Goal: Communication & Community: Connect with others

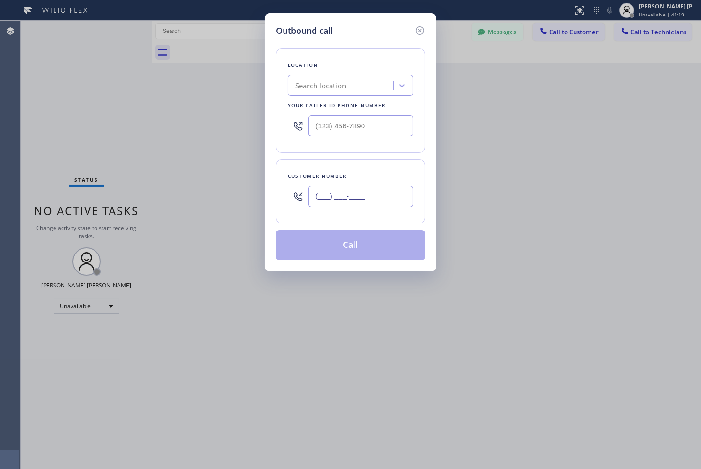
click at [367, 196] on input "(___) ___-____" at bounding box center [360, 196] width 105 height 21
paste input "310) 683-9077"
type input "[PHONE_NUMBER]"
click at [336, 88] on div "Search location" at bounding box center [320, 85] width 51 height 11
paste input "Marvel Electricians Anaheim"
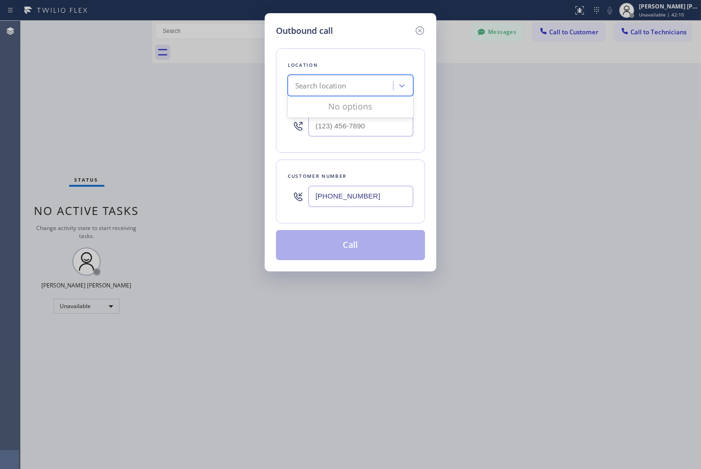
type input "Marvel Electricians Anaheim"
click at [345, 106] on div "Marvel Electricians Anaheim" at bounding box center [351, 105] width 126 height 17
type input "[PHONE_NUMBER]"
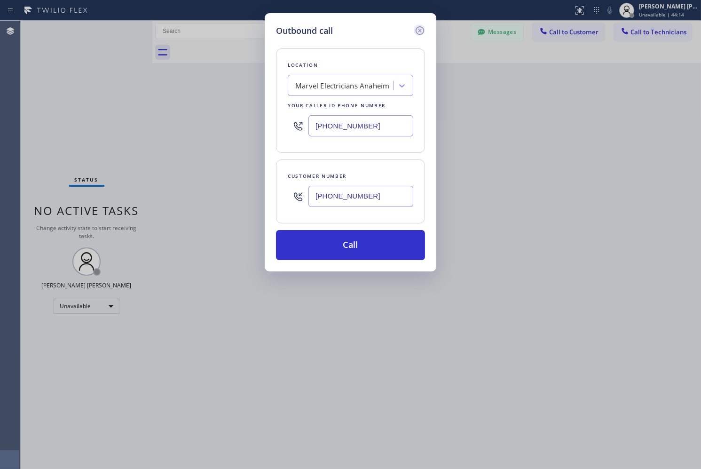
click at [415, 29] on icon at bounding box center [419, 30] width 11 height 11
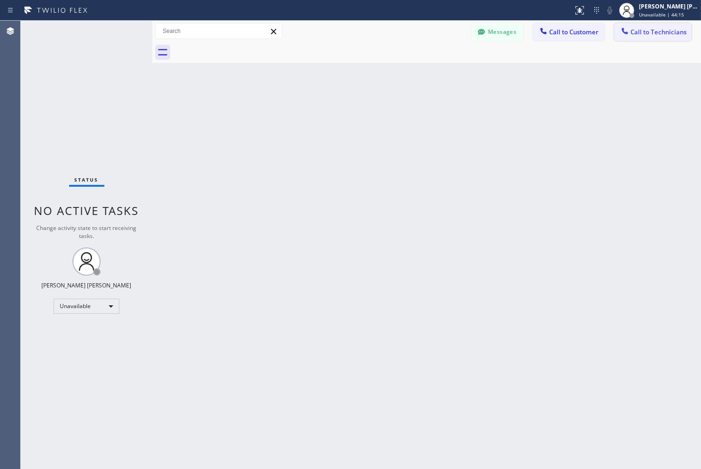
click at [665, 32] on span "Call to Technicians" at bounding box center [659, 32] width 56 height 8
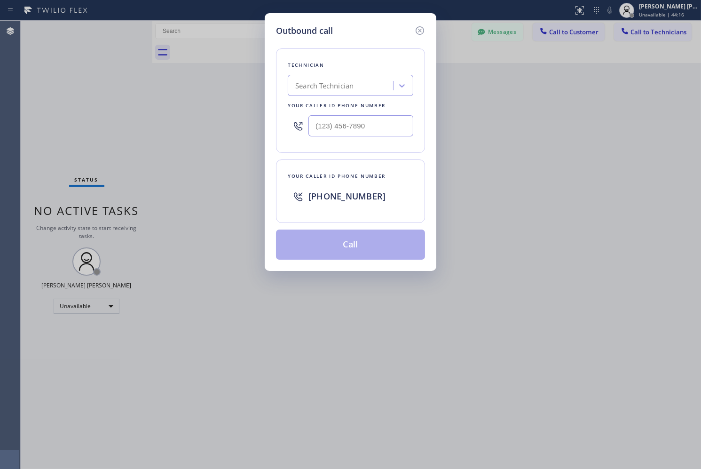
click at [354, 75] on div "Search Technician" at bounding box center [351, 85] width 126 height 21
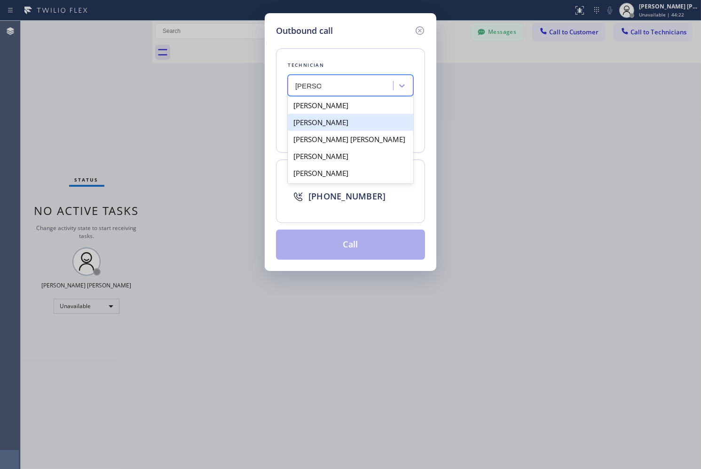
type input "[PERSON_NAME]"
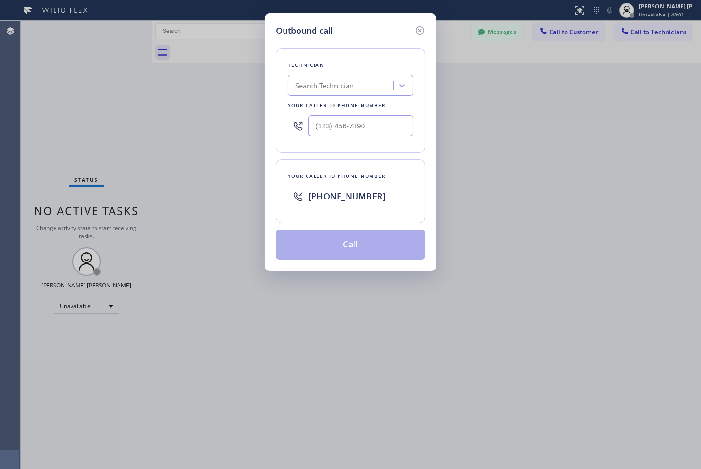
click at [318, 21] on div "Outbound call Technician Search Technician Your caller id phone number Your cal…" at bounding box center [351, 142] width 172 height 258
click at [346, 93] on div "Search Technician" at bounding box center [342, 86] width 103 height 16
type input "[PERSON_NAME]"
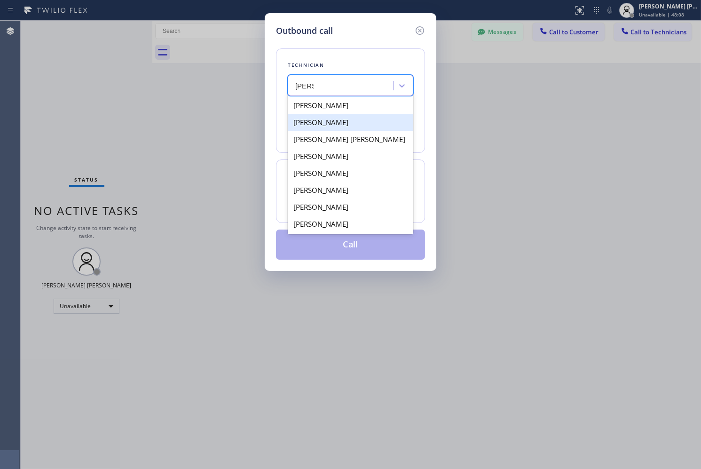
click at [353, 117] on div "[PERSON_NAME]" at bounding box center [351, 122] width 126 height 17
type input "[PHONE_NUMBER]"
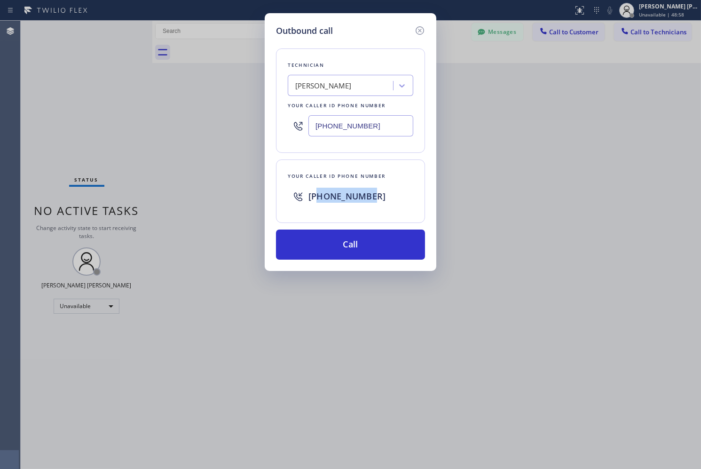
drag, startPoint x: 385, startPoint y: 200, endPoint x: 317, endPoint y: 203, distance: 67.7
click at [317, 203] on div "[PHONE_NUMBER]" at bounding box center [360, 196] width 105 height 17
drag, startPoint x: 308, startPoint y: 124, endPoint x: 387, endPoint y: 123, distance: 79.5
click at [387, 123] on input "[PHONE_NUMBER]" at bounding box center [360, 125] width 105 height 21
click at [388, 123] on input "[PHONE_NUMBER]" at bounding box center [360, 125] width 105 height 21
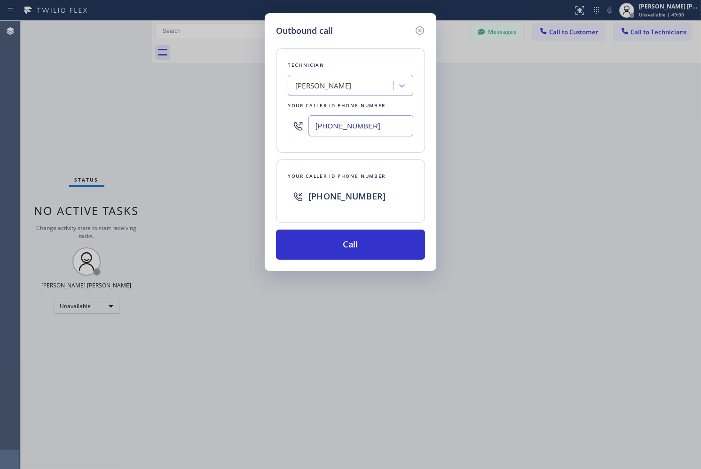
click at [384, 123] on input "[PHONE_NUMBER]" at bounding box center [360, 125] width 105 height 21
drag, startPoint x: 386, startPoint y: 125, endPoint x: 278, endPoint y: 129, distance: 107.8
click at [278, 129] on div "Technician [PERSON_NAME] Your caller id phone number [PHONE_NUMBER]" at bounding box center [350, 100] width 149 height 104
click at [362, 135] on input "[PHONE_NUMBER]" at bounding box center [360, 125] width 105 height 21
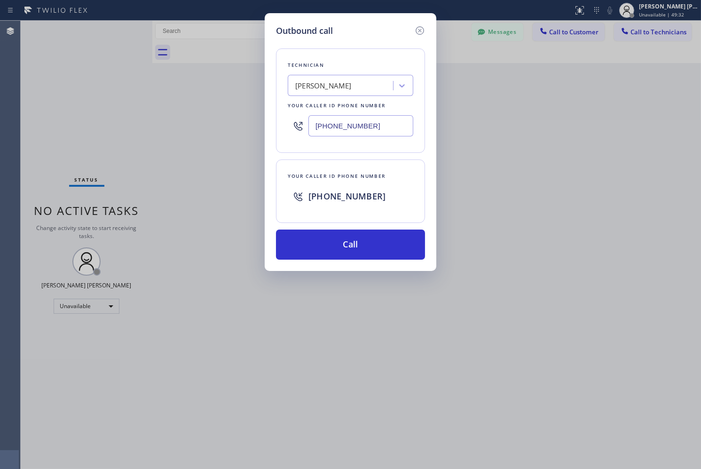
click at [362, 135] on input "[PHONE_NUMBER]" at bounding box center [360, 125] width 105 height 21
click at [419, 29] on icon at bounding box center [419, 30] width 11 height 11
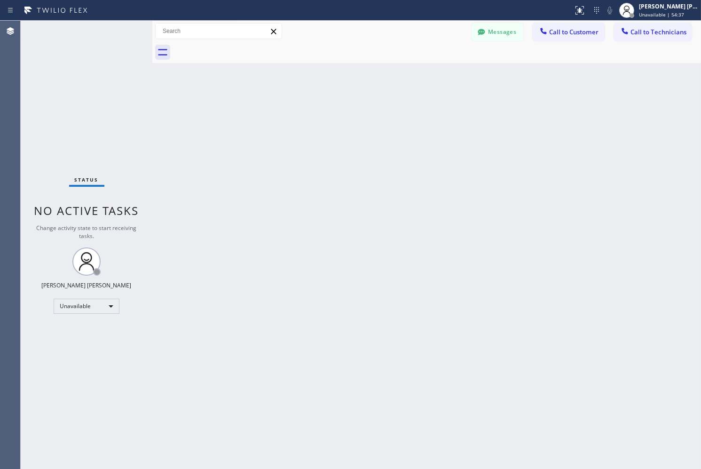
click at [573, 42] on div at bounding box center [437, 52] width 528 height 21
click at [574, 36] on span "Call to Customer" at bounding box center [573, 32] width 49 height 8
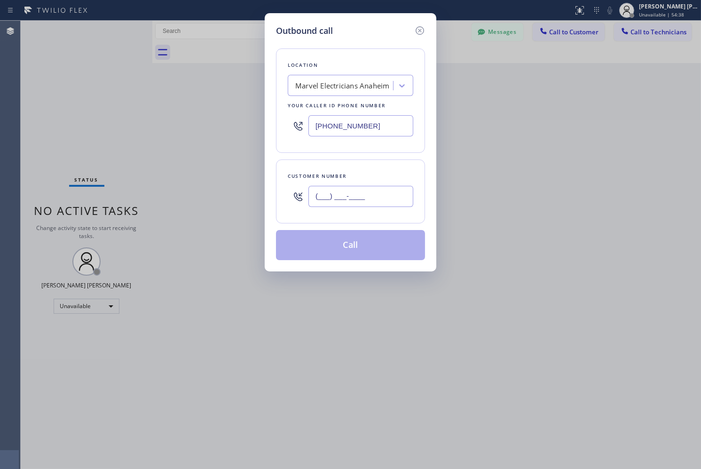
click at [349, 191] on input "(___) ___-____" at bounding box center [360, 196] width 105 height 21
paste input "310) 683-9077"
type input "[PHONE_NUMBER]"
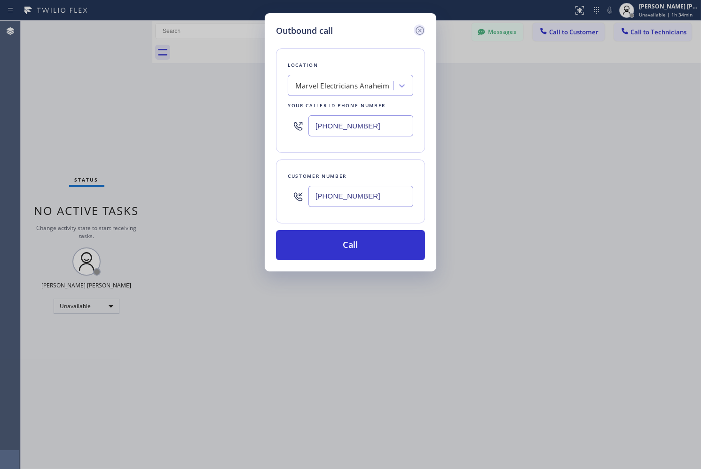
click at [424, 29] on icon at bounding box center [420, 30] width 8 height 8
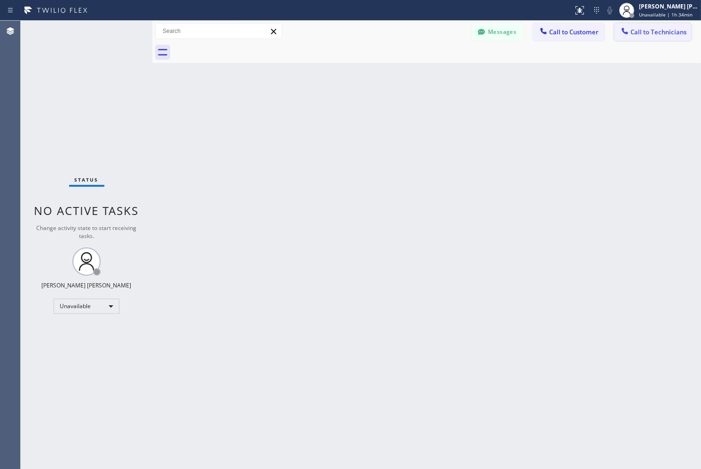
click at [665, 31] on span "Call to Technicians" at bounding box center [659, 32] width 56 height 8
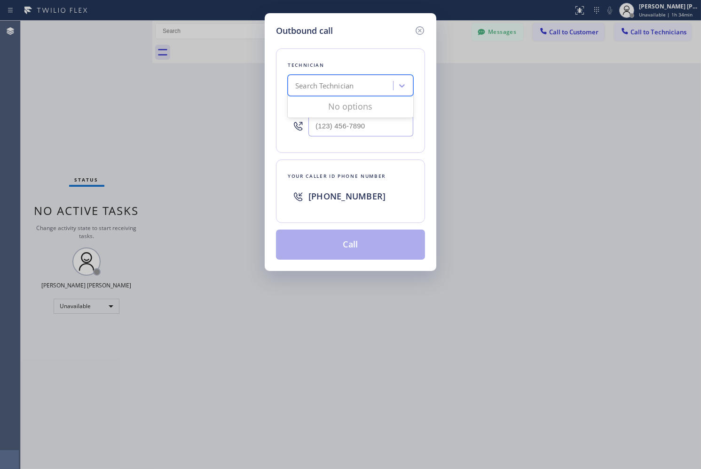
click at [317, 90] on div "Search Technician" at bounding box center [324, 85] width 58 height 11
type input "[PERSON_NAME]"
click at [423, 26] on icon at bounding box center [419, 30] width 11 height 11
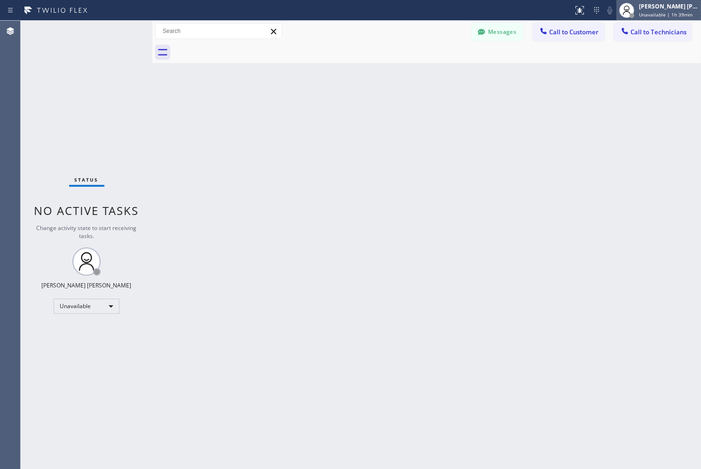
click at [653, 4] on div "[PERSON_NAME] [PERSON_NAME]" at bounding box center [668, 6] width 59 height 8
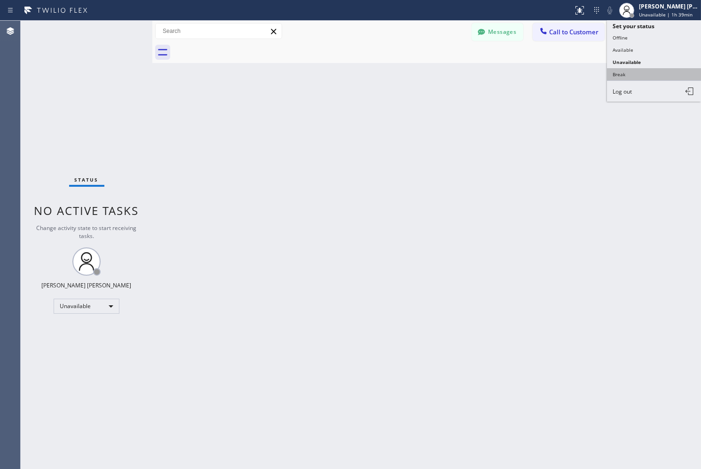
click at [639, 77] on button "Break" at bounding box center [654, 74] width 94 height 12
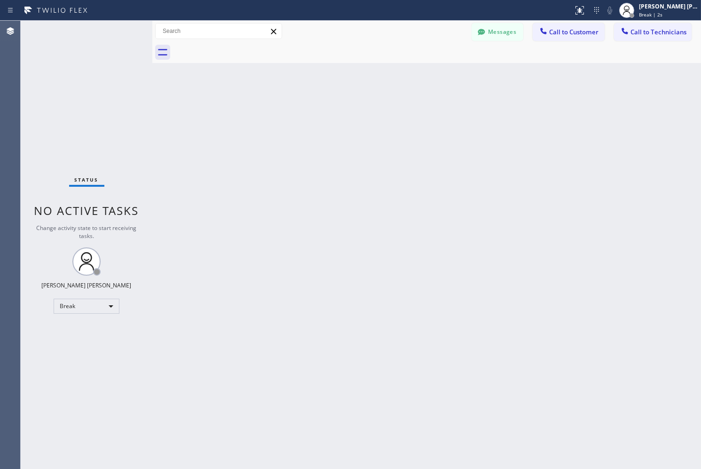
click at [543, 334] on div "Back to Dashboard Change Sender ID Customers Technicians JS [PERSON_NAME] [DATE…" at bounding box center [426, 245] width 549 height 448
click at [345, 104] on div "Back to Dashboard Change Sender ID Customers Technicians JS [PERSON_NAME] [DATE…" at bounding box center [426, 245] width 549 height 448
click at [344, 104] on div "Back to Dashboard Change Sender ID Customers Technicians JS [PERSON_NAME] [DATE…" at bounding box center [426, 245] width 549 height 448
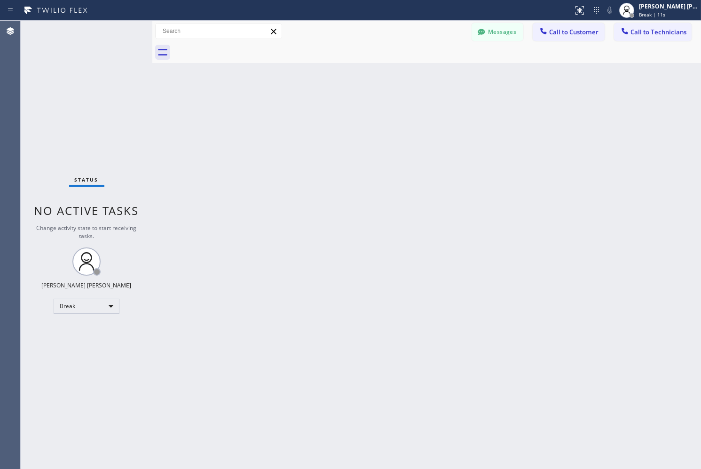
click at [344, 104] on div "Back to Dashboard Change Sender ID Customers Technicians JS [PERSON_NAME] [DATE…" at bounding box center [426, 245] width 549 height 448
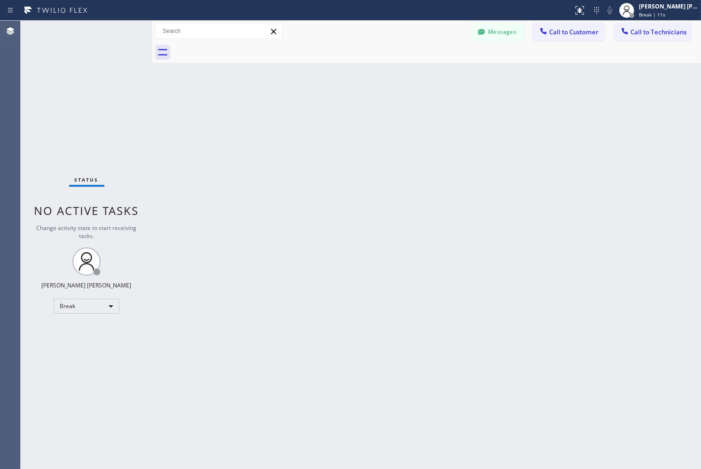
click at [344, 104] on div "Back to Dashboard Change Sender ID Customers Technicians JS [PERSON_NAME] [DATE…" at bounding box center [426, 245] width 549 height 448
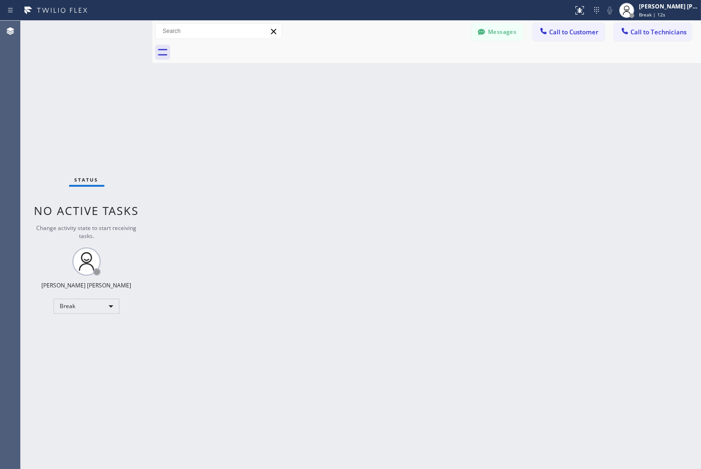
click at [344, 104] on div "Back to Dashboard Change Sender ID Customers Technicians JS [PERSON_NAME] [DATE…" at bounding box center [426, 245] width 549 height 448
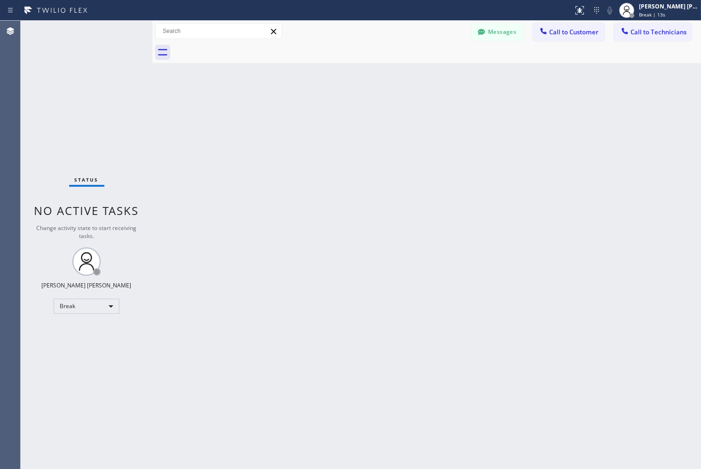
click at [344, 104] on div "Back to Dashboard Change Sender ID Customers Technicians JS [PERSON_NAME] [DATE…" at bounding box center [426, 245] width 549 height 448
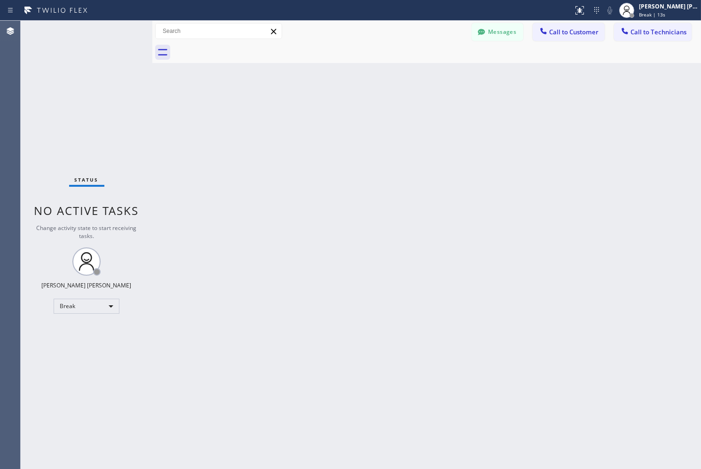
click at [344, 104] on div "Back to Dashboard Change Sender ID Customers Technicians JS [PERSON_NAME] [DATE…" at bounding box center [426, 245] width 549 height 448
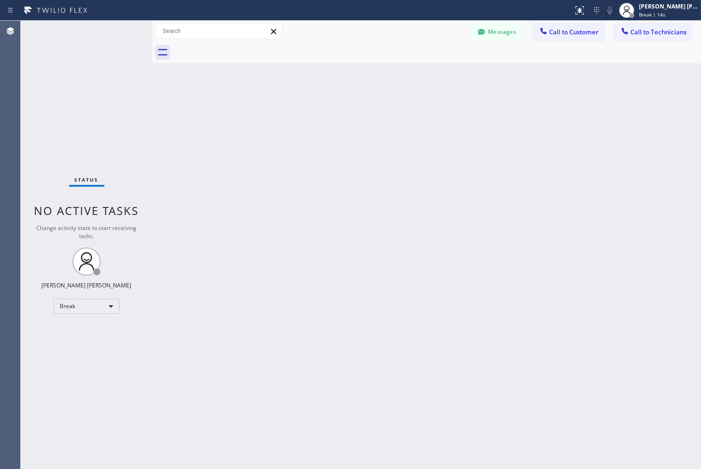
click at [344, 104] on div "Back to Dashboard Change Sender ID Customers Technicians JS [PERSON_NAME] [DATE…" at bounding box center [426, 245] width 549 height 448
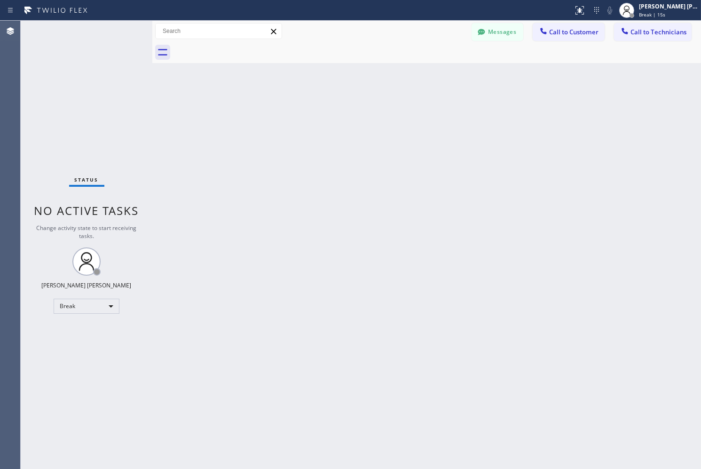
click at [344, 104] on div "Back to Dashboard Change Sender ID Customers Technicians JS [PERSON_NAME] [DATE…" at bounding box center [426, 245] width 549 height 448
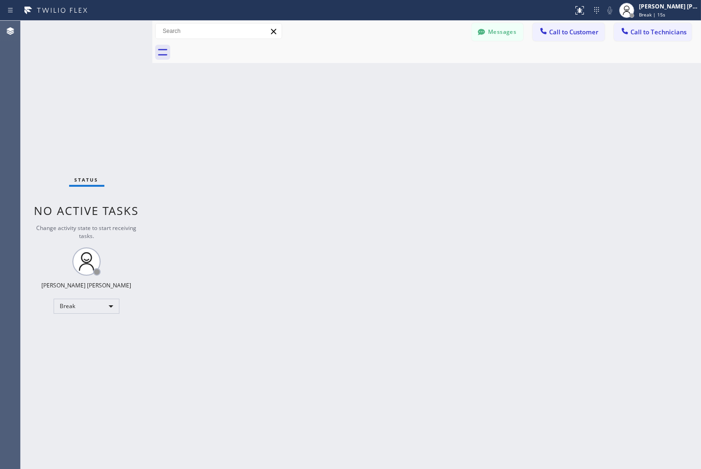
click at [344, 104] on div "Back to Dashboard Change Sender ID Customers Technicians JS [PERSON_NAME] [DATE…" at bounding box center [426, 245] width 549 height 448
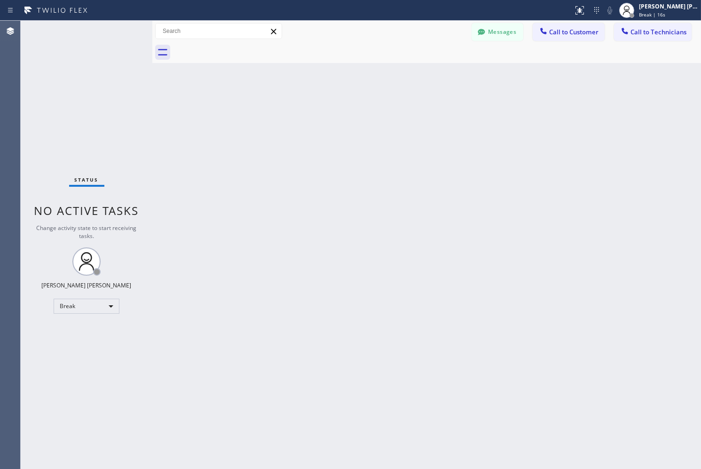
click at [344, 104] on div "Back to Dashboard Change Sender ID Customers Technicians JS [PERSON_NAME] [DATE…" at bounding box center [426, 245] width 549 height 448
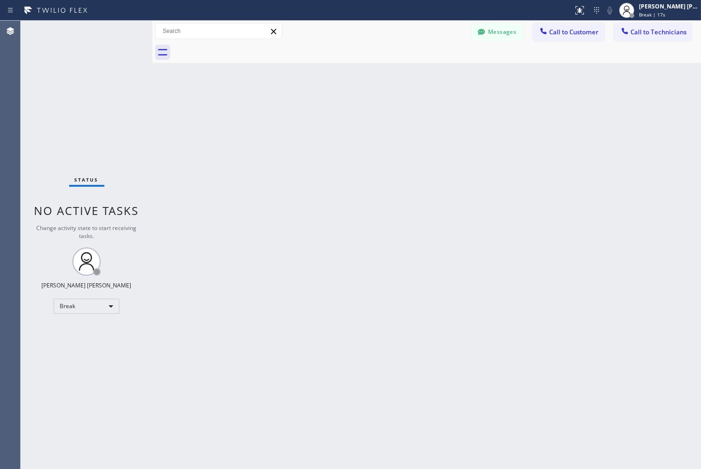
click at [344, 104] on div "Back to Dashboard Change Sender ID Customers Technicians JS [PERSON_NAME] [DATE…" at bounding box center [426, 245] width 549 height 448
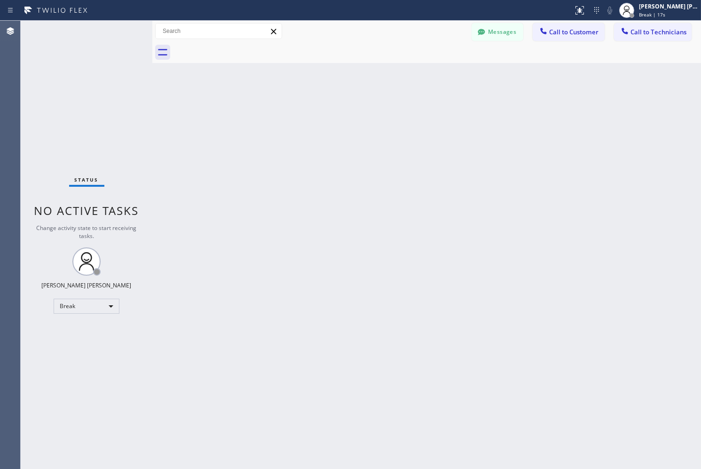
click at [344, 104] on div "Back to Dashboard Change Sender ID Customers Technicians JS [PERSON_NAME] [DATE…" at bounding box center [426, 245] width 549 height 448
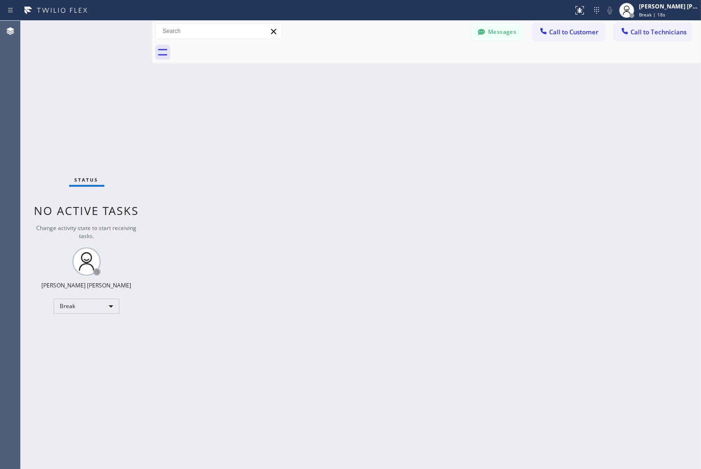
click at [344, 104] on div "Back to Dashboard Change Sender ID Customers Technicians JS [PERSON_NAME] [DATE…" at bounding box center [426, 245] width 549 height 448
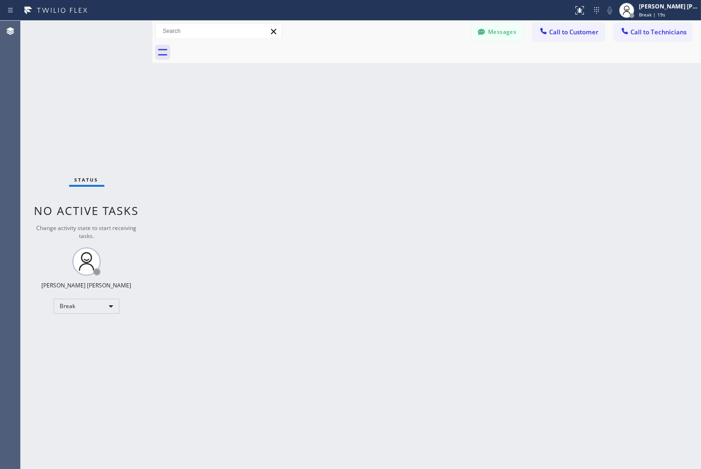
click at [344, 104] on div "Back to Dashboard Change Sender ID Customers Technicians JS [PERSON_NAME] [DATE…" at bounding box center [426, 245] width 549 height 448
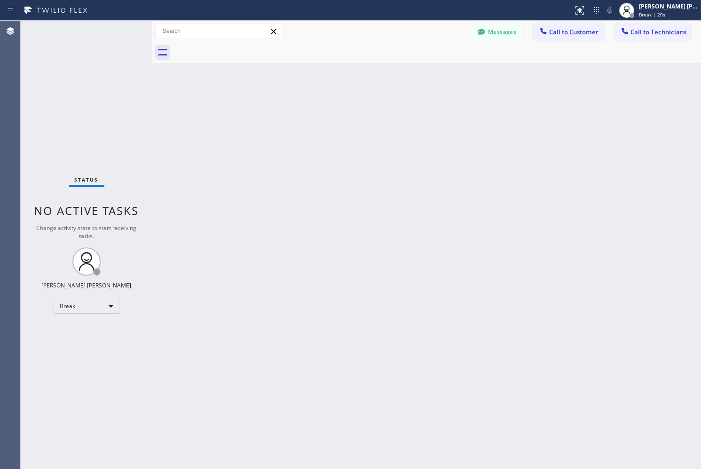
click at [344, 104] on div "Back to Dashboard Change Sender ID Customers Technicians JS [PERSON_NAME] [DATE…" at bounding box center [426, 245] width 549 height 448
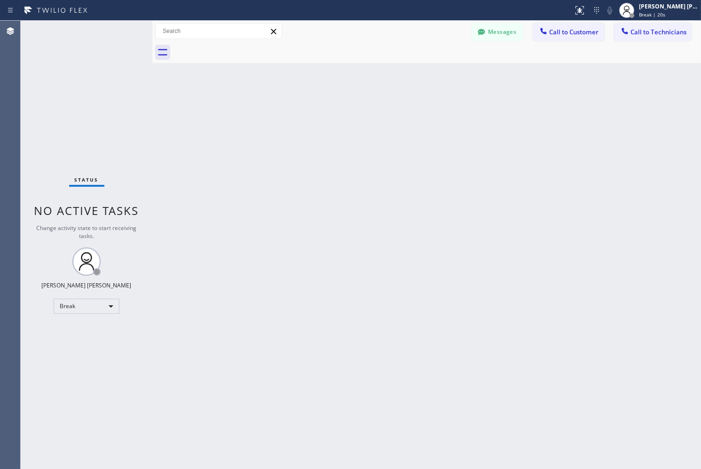
click at [344, 104] on div "Back to Dashboard Change Sender ID Customers Technicians JS [PERSON_NAME] [DATE…" at bounding box center [426, 245] width 549 height 448
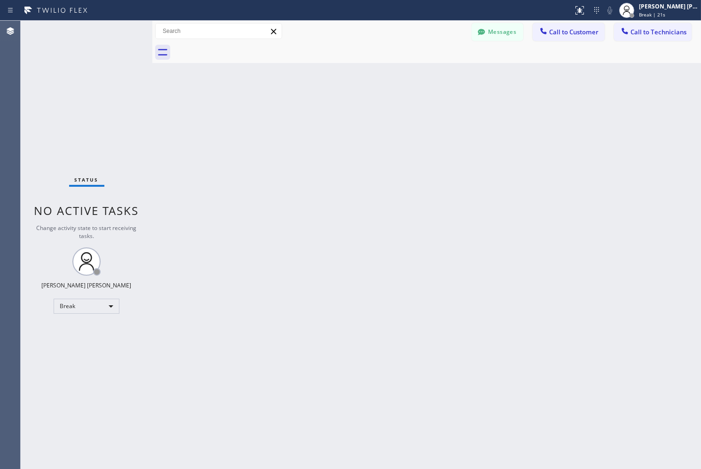
click at [344, 104] on div "Back to Dashboard Change Sender ID Customers Technicians JS [PERSON_NAME] [DATE…" at bounding box center [426, 245] width 549 height 448
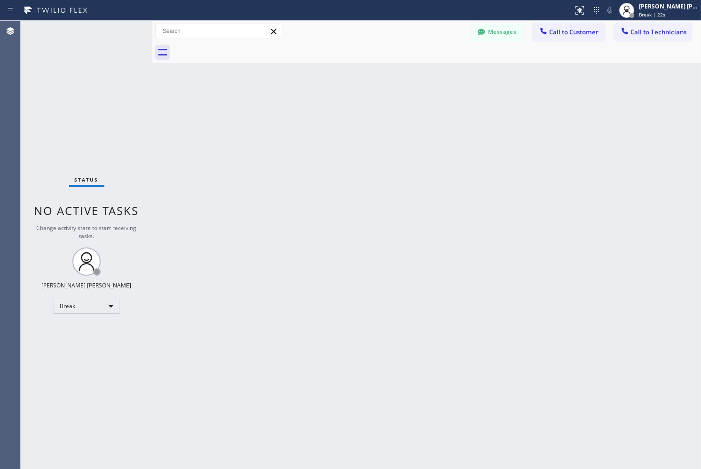
click at [344, 104] on div "Back to Dashboard Change Sender ID Customers Technicians JS [PERSON_NAME] [DATE…" at bounding box center [426, 245] width 549 height 448
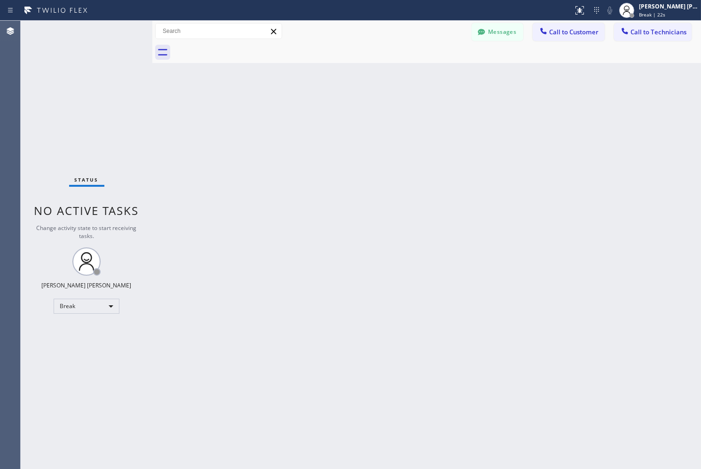
click at [344, 104] on div "Back to Dashboard Change Sender ID Customers Technicians JS [PERSON_NAME] [DATE…" at bounding box center [426, 245] width 549 height 448
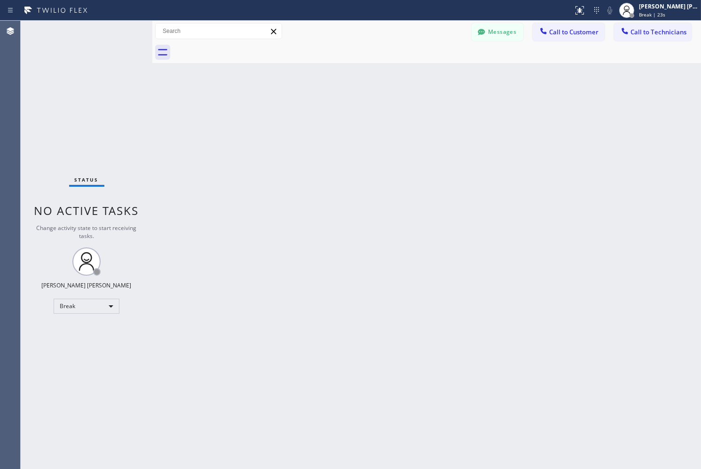
click at [344, 104] on div "Back to Dashboard Change Sender ID Customers Technicians JS [PERSON_NAME] [DATE…" at bounding box center [426, 245] width 549 height 448
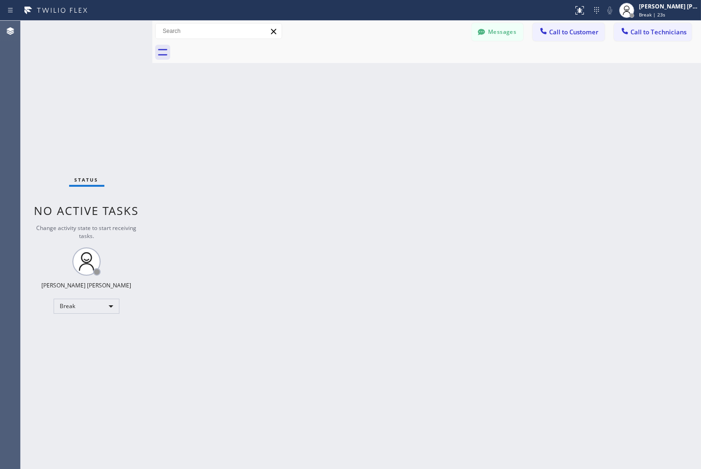
click at [344, 104] on div "Back to Dashboard Change Sender ID Customers Technicians JS [PERSON_NAME] [DATE…" at bounding box center [426, 245] width 549 height 448
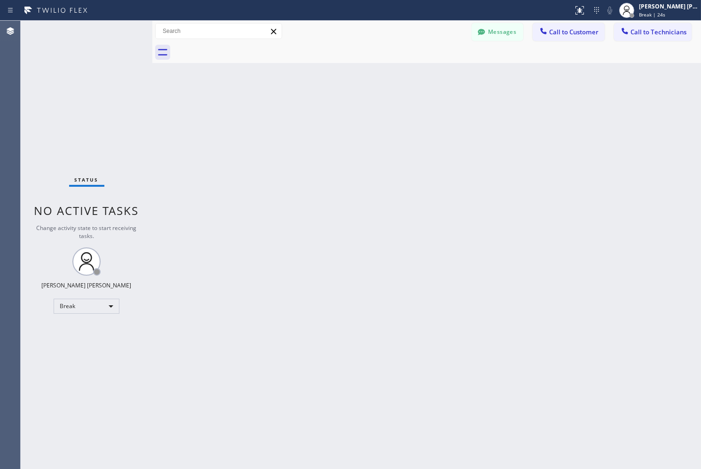
click at [344, 104] on div "Back to Dashboard Change Sender ID Customers Technicians JS [PERSON_NAME] [DATE…" at bounding box center [426, 245] width 549 height 448
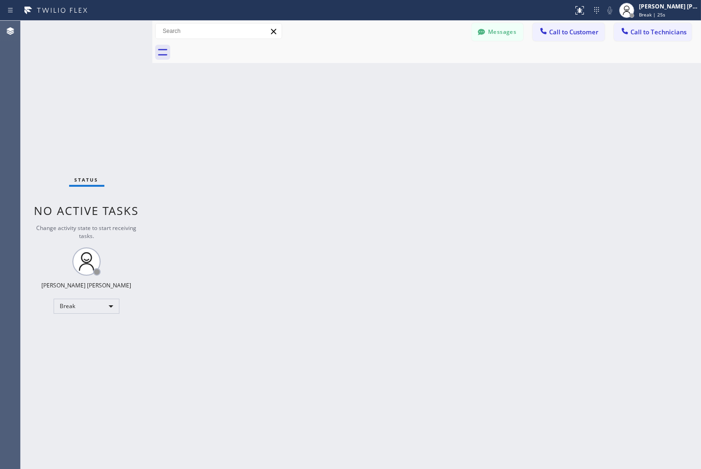
click at [344, 104] on div "Back to Dashboard Change Sender ID Customers Technicians JS [PERSON_NAME] [DATE…" at bounding box center [426, 245] width 549 height 448
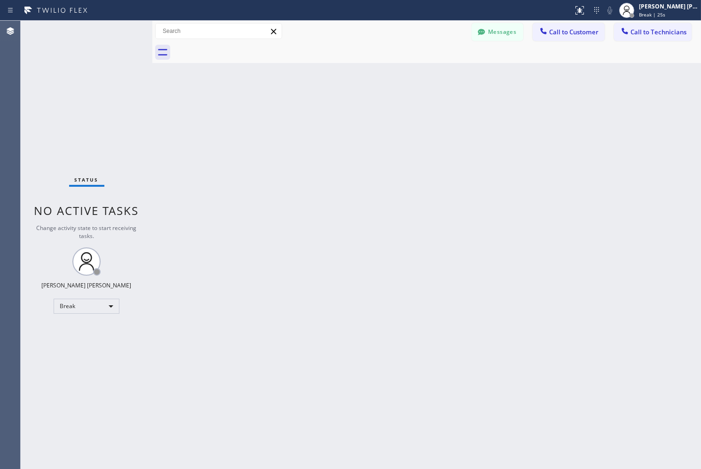
click at [344, 104] on div "Back to Dashboard Change Sender ID Customers Technicians JS [PERSON_NAME] [DATE…" at bounding box center [426, 245] width 549 height 448
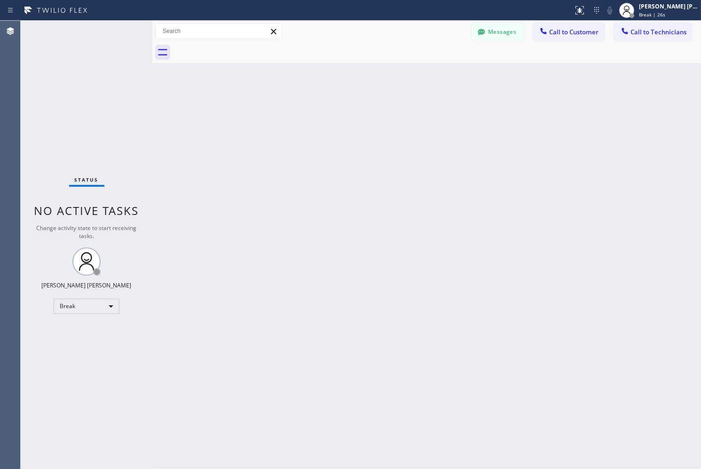
click at [344, 104] on div "Back to Dashboard Change Sender ID Customers Technicians JS [PERSON_NAME] [DATE…" at bounding box center [426, 245] width 549 height 448
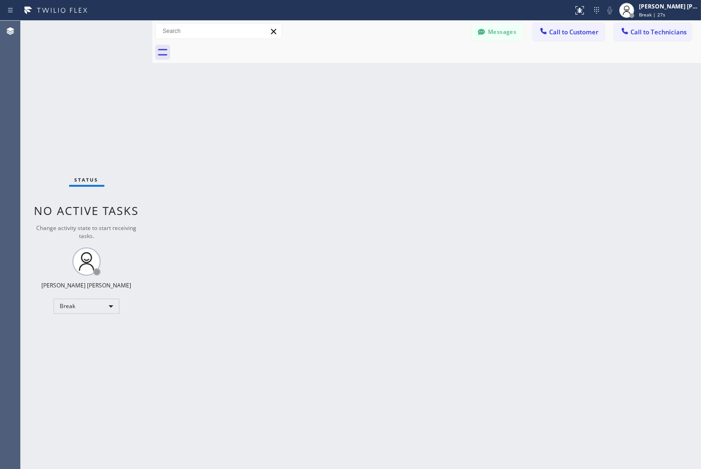
click at [344, 104] on div "Back to Dashboard Change Sender ID Customers Technicians JS [PERSON_NAME] [DATE…" at bounding box center [426, 245] width 549 height 448
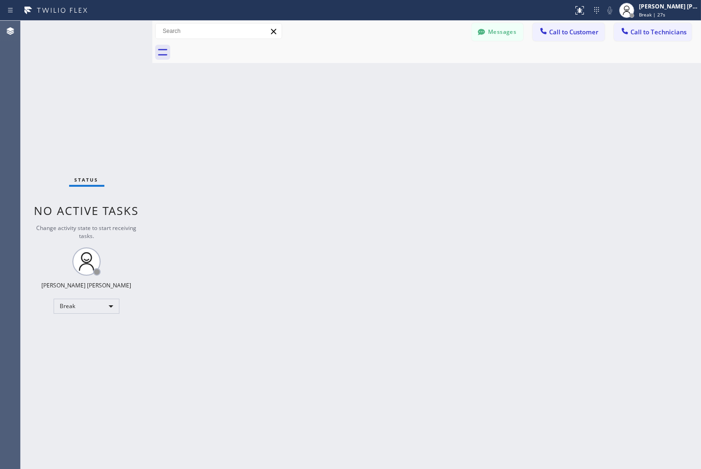
click at [344, 104] on div "Back to Dashboard Change Sender ID Customers Technicians JS [PERSON_NAME] [DATE…" at bounding box center [426, 245] width 549 height 448
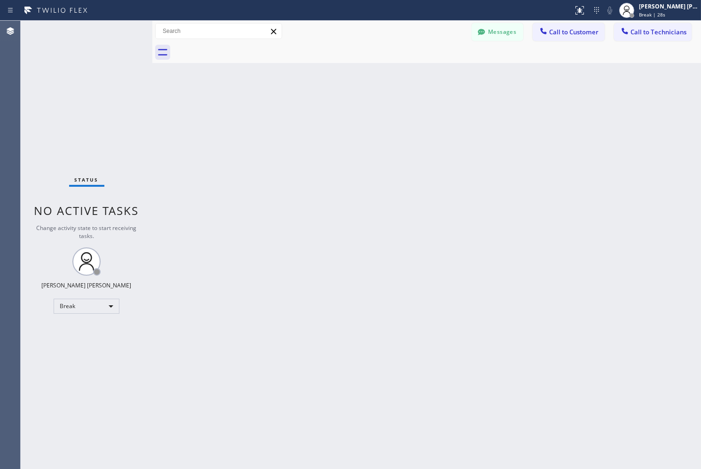
click at [344, 104] on div "Back to Dashboard Change Sender ID Customers Technicians JS [PERSON_NAME] [DATE…" at bounding box center [426, 245] width 549 height 448
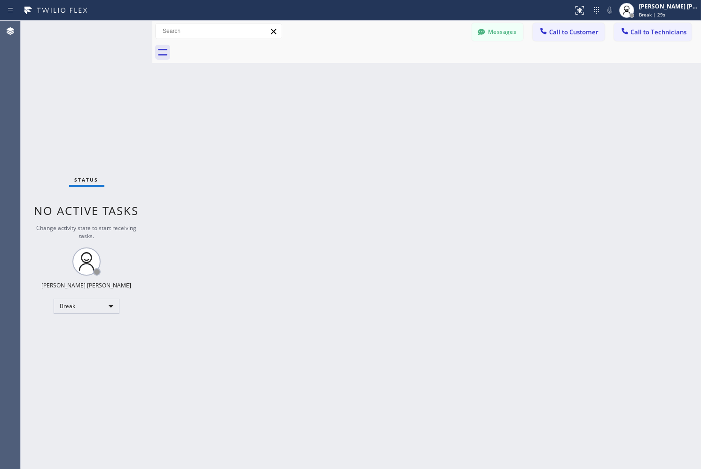
click at [344, 104] on div "Back to Dashboard Change Sender ID Customers Technicians JS [PERSON_NAME] [DATE…" at bounding box center [426, 245] width 549 height 448
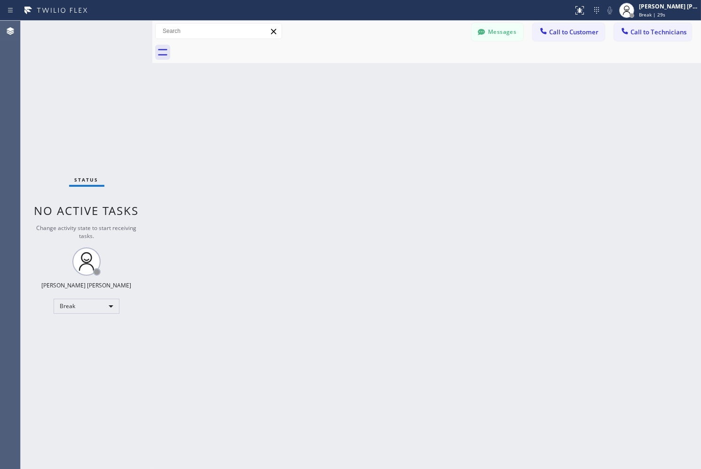
click at [344, 104] on div "Back to Dashboard Change Sender ID Customers Technicians JS [PERSON_NAME] [DATE…" at bounding box center [426, 245] width 549 height 448
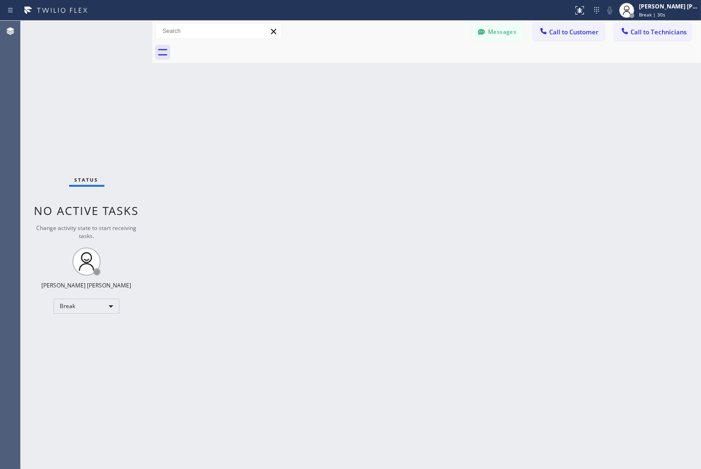
click at [344, 104] on div "Back to Dashboard Change Sender ID Customers Technicians JS [PERSON_NAME] [DATE…" at bounding box center [426, 245] width 549 height 448
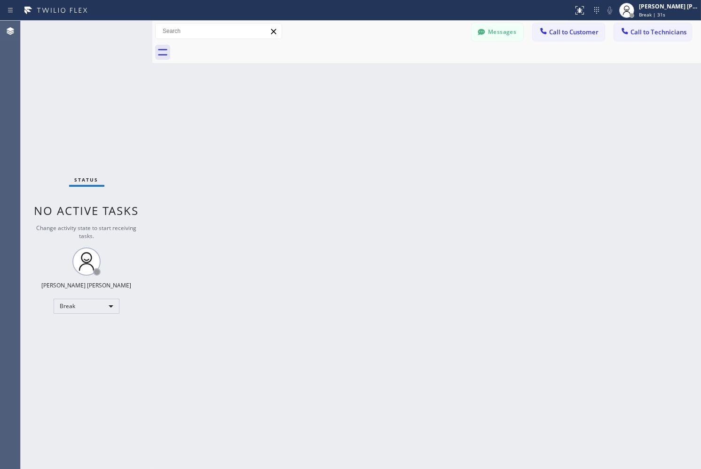
click at [344, 104] on div "Back to Dashboard Change Sender ID Customers Technicians JS [PERSON_NAME] [DATE…" at bounding box center [426, 245] width 549 height 448
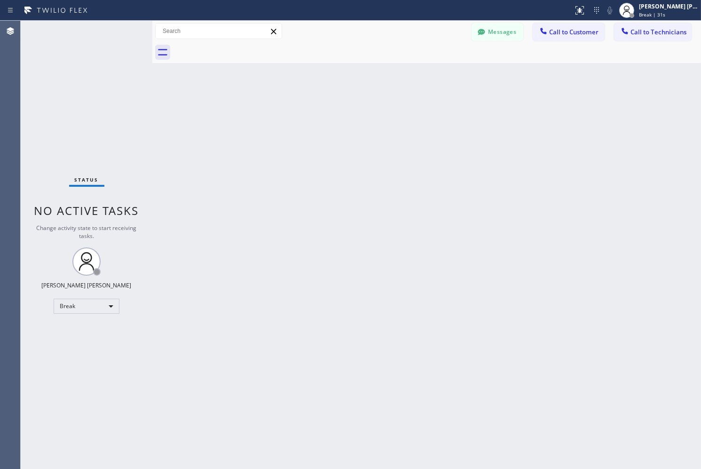
click at [344, 104] on div "Back to Dashboard Change Sender ID Customers Technicians JS [PERSON_NAME] [DATE…" at bounding box center [426, 245] width 549 height 448
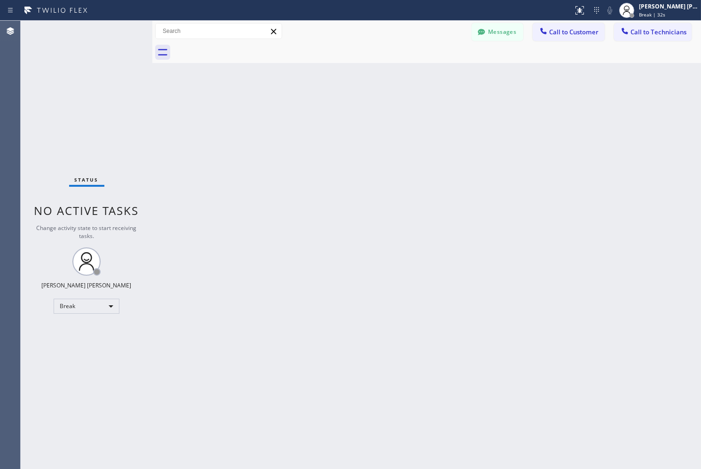
click at [344, 104] on div "Back to Dashboard Change Sender ID Customers Technicians JS [PERSON_NAME] [DATE…" at bounding box center [426, 245] width 549 height 448
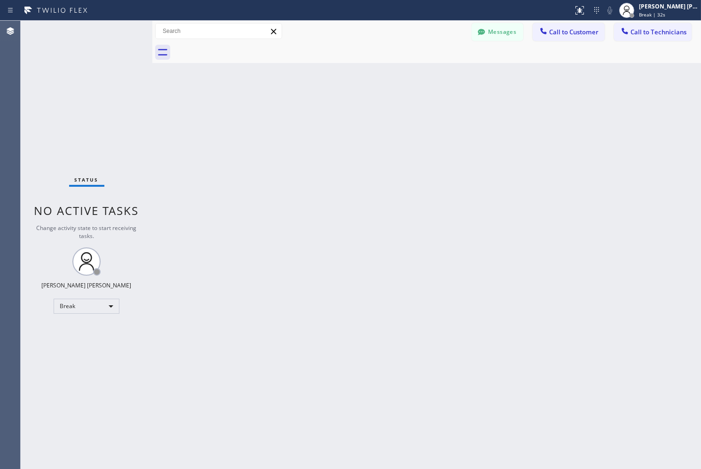
click at [344, 104] on div "Back to Dashboard Change Sender ID Customers Technicians JS [PERSON_NAME] [DATE…" at bounding box center [426, 245] width 549 height 448
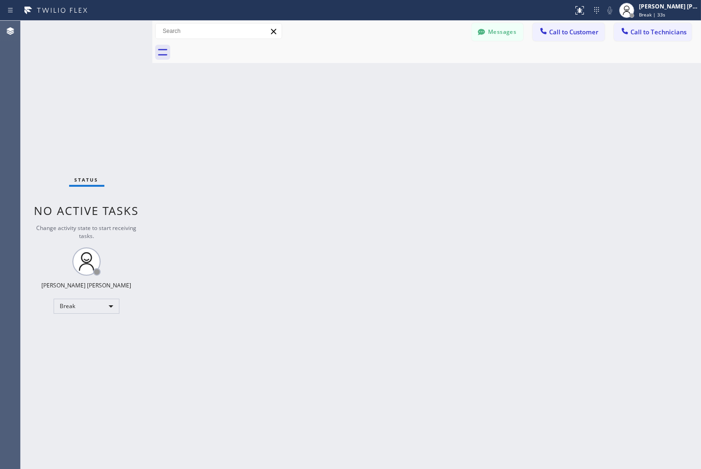
click at [344, 104] on div "Back to Dashboard Change Sender ID Customers Technicians JS [PERSON_NAME] [DATE…" at bounding box center [426, 245] width 549 height 448
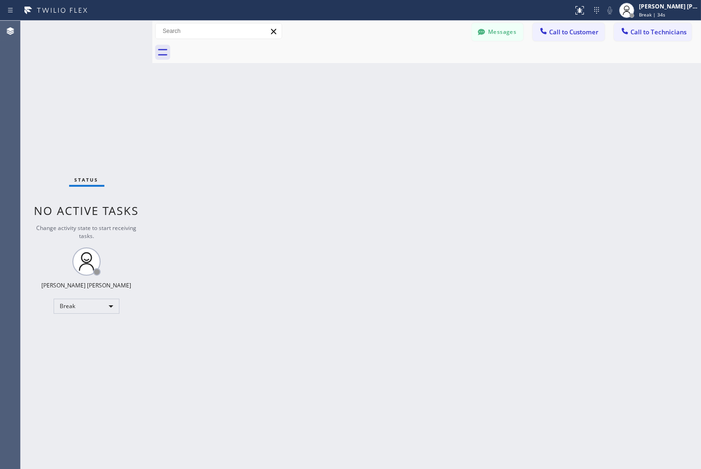
click at [344, 104] on div "Back to Dashboard Change Sender ID Customers Technicians JS [PERSON_NAME] [DATE…" at bounding box center [426, 245] width 549 height 448
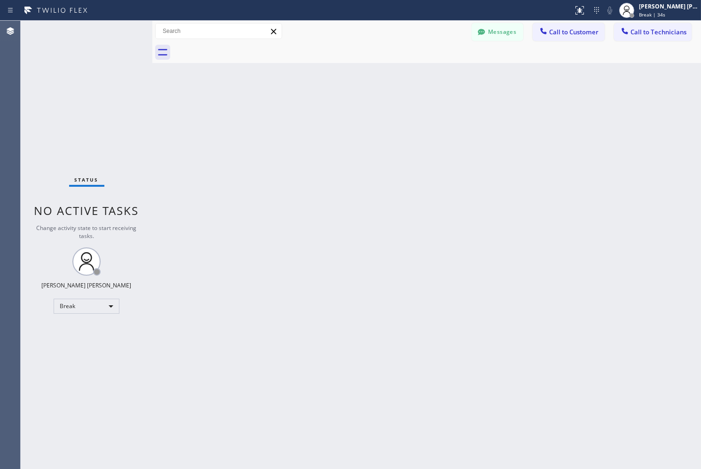
click at [344, 104] on div "Back to Dashboard Change Sender ID Customers Technicians JS [PERSON_NAME] [DATE…" at bounding box center [426, 245] width 549 height 448
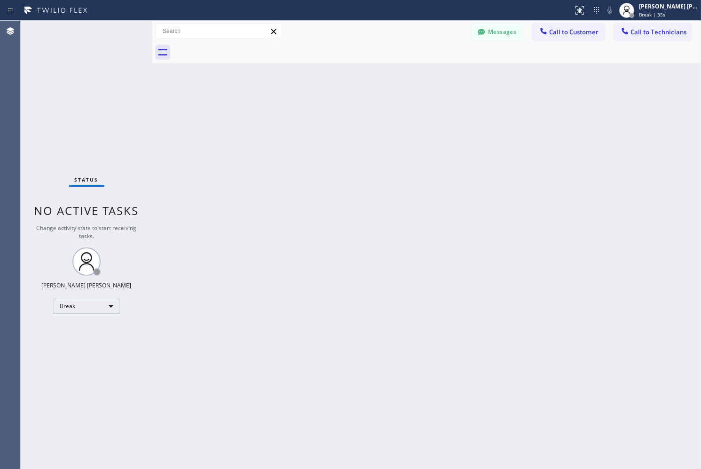
click at [344, 104] on div "Back to Dashboard Change Sender ID Customers Technicians JS [PERSON_NAME] [DATE…" at bounding box center [426, 245] width 549 height 448
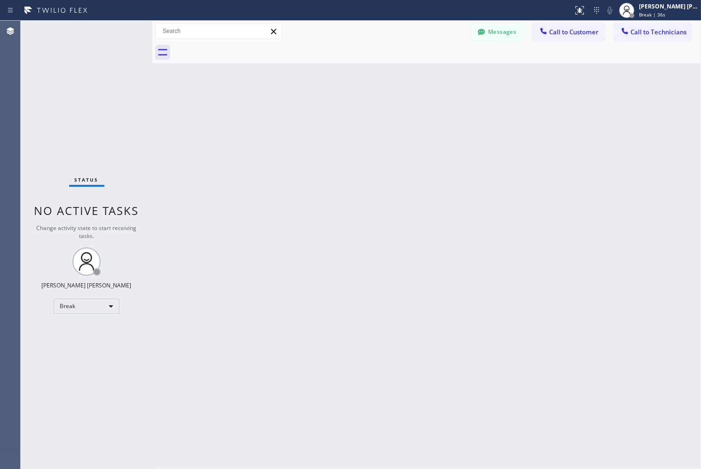
click at [344, 104] on div "Back to Dashboard Change Sender ID Customers Technicians JS [PERSON_NAME] [DATE…" at bounding box center [426, 245] width 549 height 448
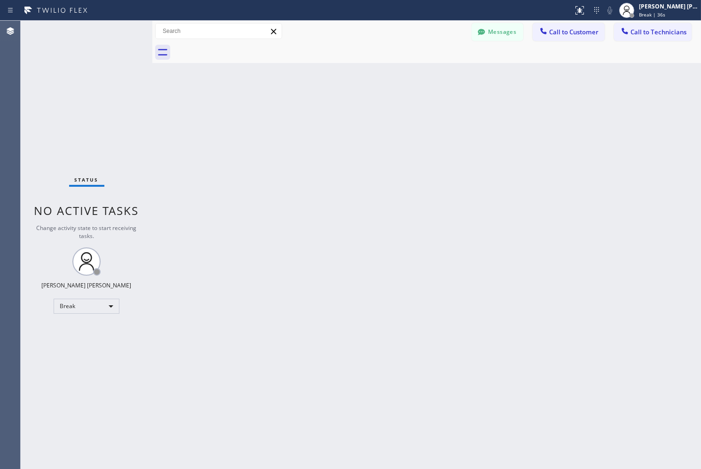
click at [344, 104] on div "Back to Dashboard Change Sender ID Customers Technicians JS [PERSON_NAME] [DATE…" at bounding box center [426, 245] width 549 height 448
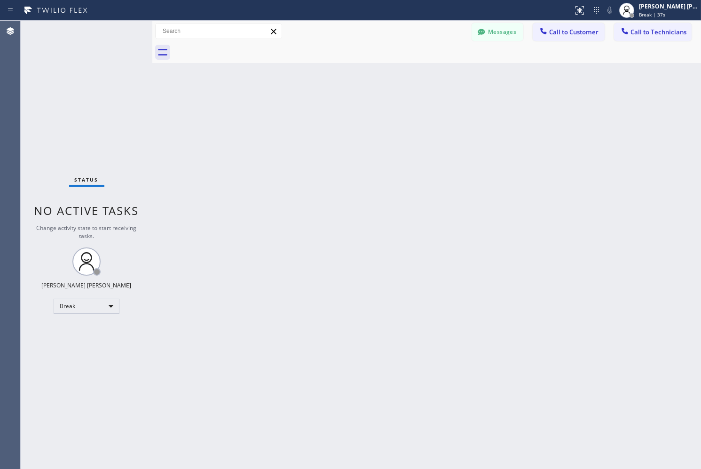
click at [344, 104] on div "Back to Dashboard Change Sender ID Customers Technicians JS [PERSON_NAME] [DATE…" at bounding box center [426, 245] width 549 height 448
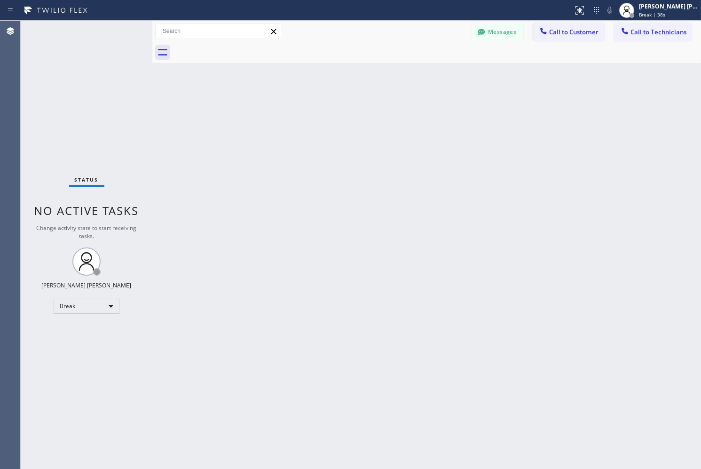
click at [344, 104] on div "Back to Dashboard Change Sender ID Customers Technicians JS [PERSON_NAME] [DATE…" at bounding box center [426, 245] width 549 height 448
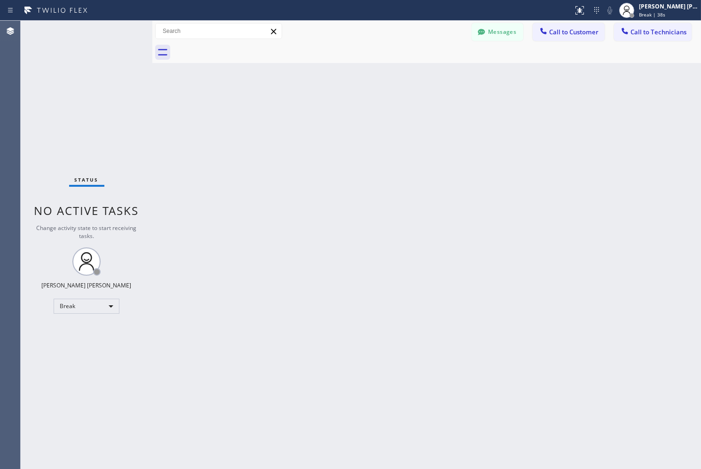
click at [344, 104] on div "Back to Dashboard Change Sender ID Customers Technicians JS [PERSON_NAME] [DATE…" at bounding box center [426, 245] width 549 height 448
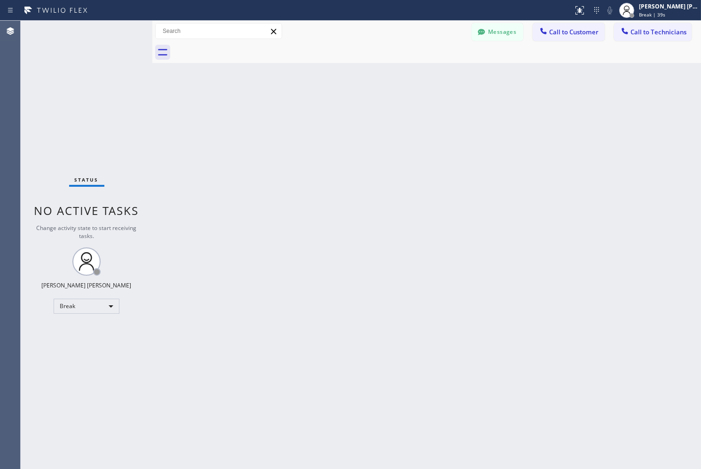
click at [344, 104] on div "Back to Dashboard Change Sender ID Customers Technicians JS [PERSON_NAME] [DATE…" at bounding box center [426, 245] width 549 height 448
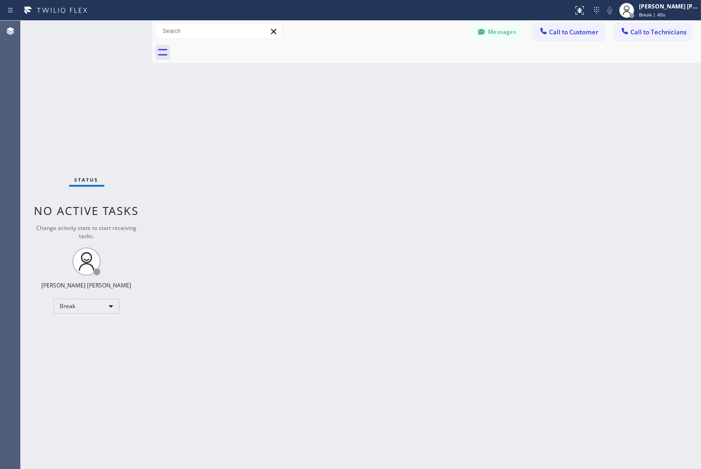
click at [344, 104] on div "Back to Dashboard Change Sender ID Customers Technicians JS [PERSON_NAME] [DATE…" at bounding box center [426, 245] width 549 height 448
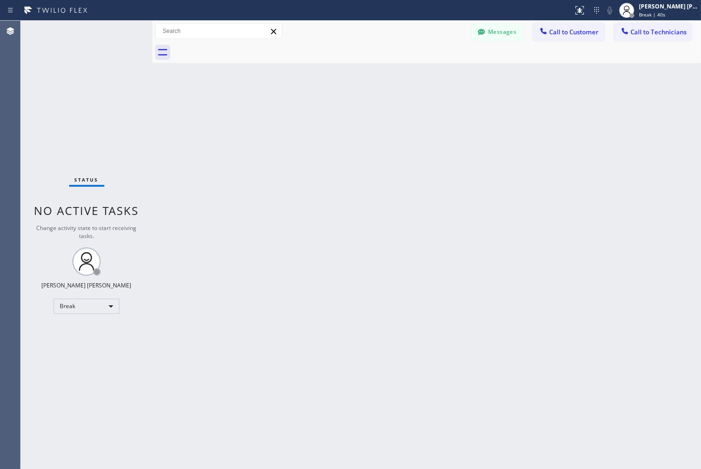
click at [344, 104] on div "Back to Dashboard Change Sender ID Customers Technicians JS [PERSON_NAME] [DATE…" at bounding box center [426, 245] width 549 height 448
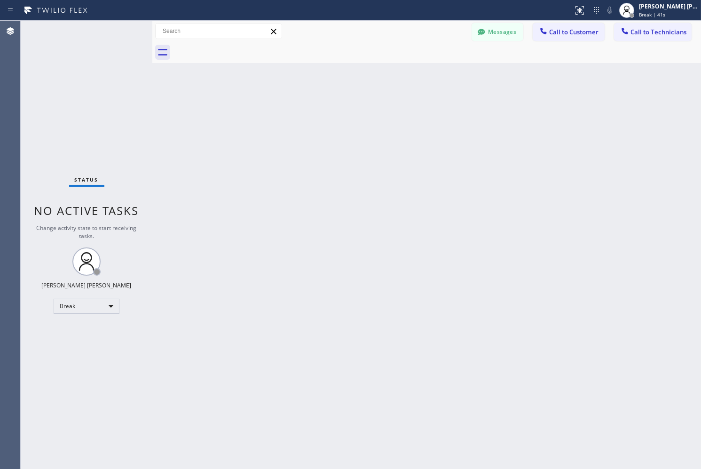
click at [344, 104] on div "Back to Dashboard Change Sender ID Customers Technicians JS [PERSON_NAME] [DATE…" at bounding box center [426, 245] width 549 height 448
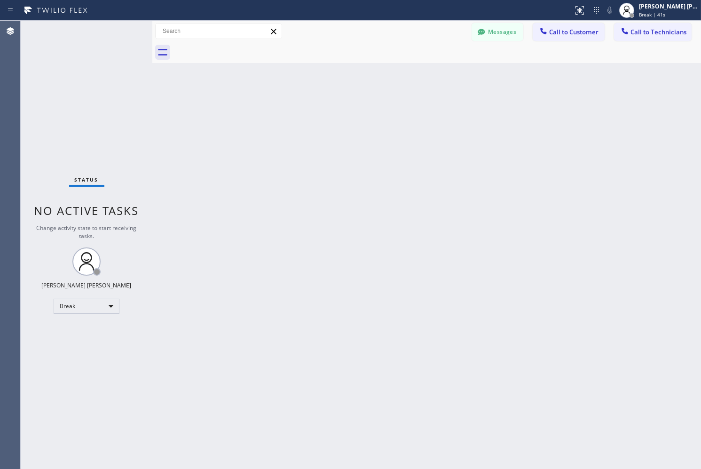
click at [344, 104] on div "Back to Dashboard Change Sender ID Customers Technicians JS [PERSON_NAME] [DATE…" at bounding box center [426, 245] width 549 height 448
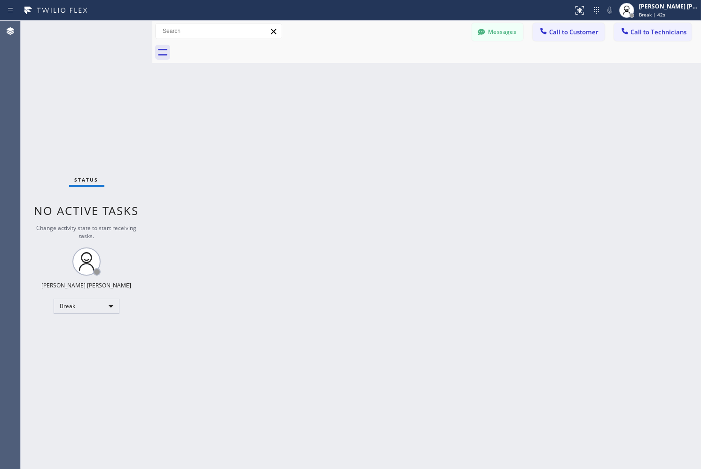
click at [344, 104] on div "Back to Dashboard Change Sender ID Customers Technicians JS [PERSON_NAME] [DATE…" at bounding box center [426, 245] width 549 height 448
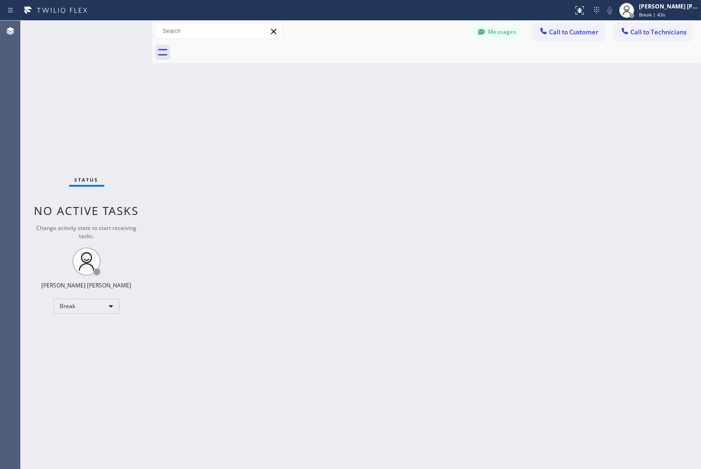
click at [344, 104] on div "Back to Dashboard Change Sender ID Customers Technicians JS [PERSON_NAME] [DATE…" at bounding box center [426, 245] width 549 height 448
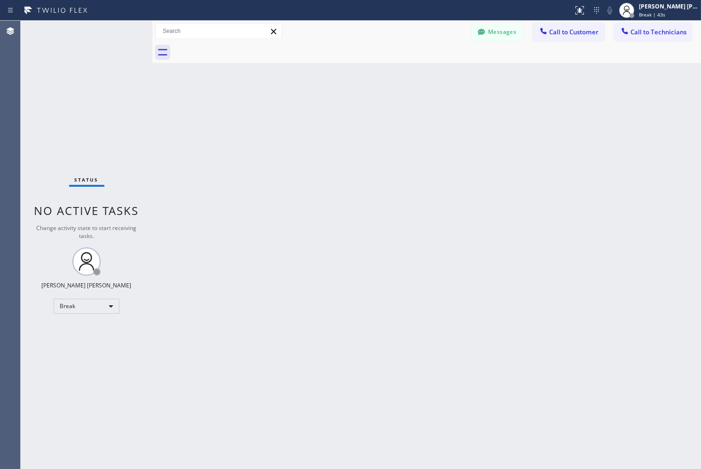
click at [344, 104] on div "Back to Dashboard Change Sender ID Customers Technicians JS [PERSON_NAME] [DATE…" at bounding box center [426, 245] width 549 height 448
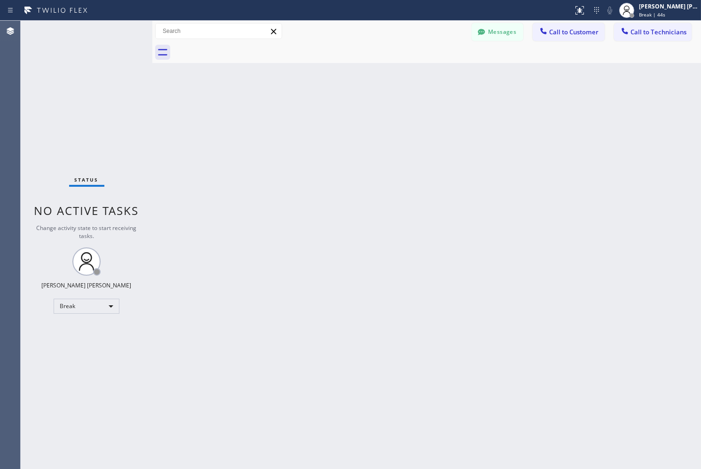
click at [344, 104] on div "Back to Dashboard Change Sender ID Customers Technicians JS [PERSON_NAME] [DATE…" at bounding box center [426, 245] width 549 height 448
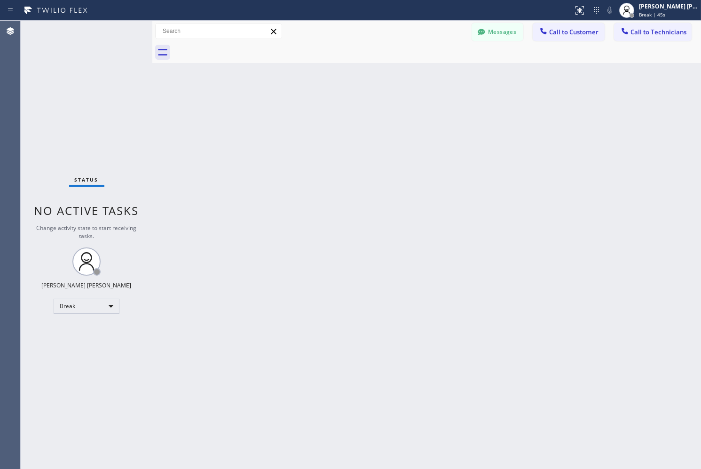
click at [344, 104] on div "Back to Dashboard Change Sender ID Customers Technicians JS [PERSON_NAME] [DATE…" at bounding box center [426, 245] width 549 height 448
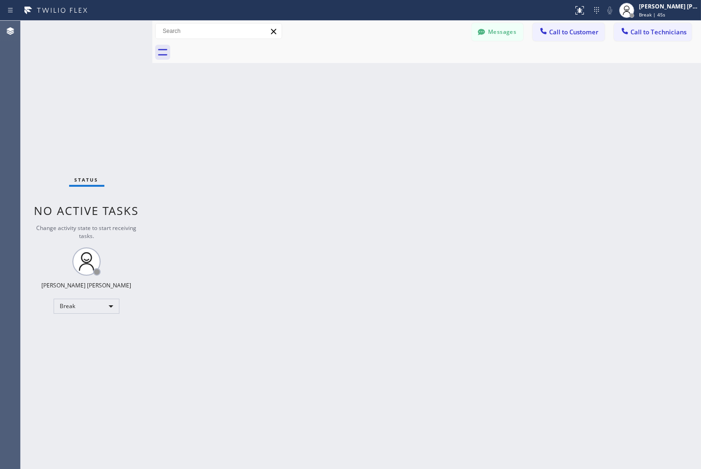
click at [344, 104] on div "Back to Dashboard Change Sender ID Customers Technicians JS [PERSON_NAME] [DATE…" at bounding box center [426, 245] width 549 height 448
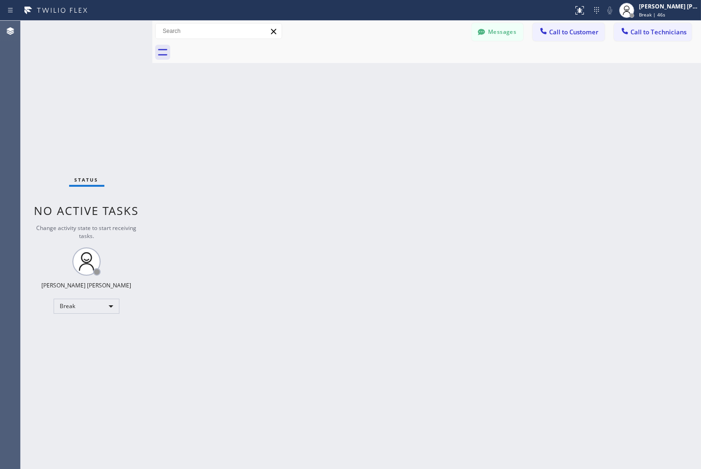
click at [344, 104] on div "Back to Dashboard Change Sender ID Customers Technicians JS [PERSON_NAME] [DATE…" at bounding box center [426, 245] width 549 height 448
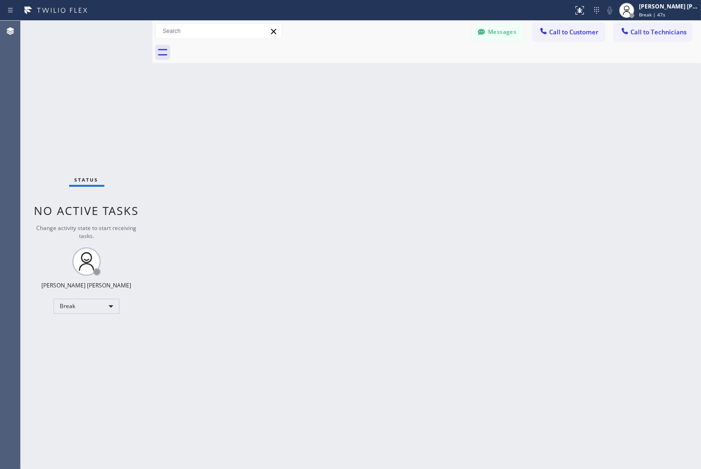
click at [344, 104] on div "Back to Dashboard Change Sender ID Customers Technicians JS [PERSON_NAME] [DATE…" at bounding box center [426, 245] width 549 height 448
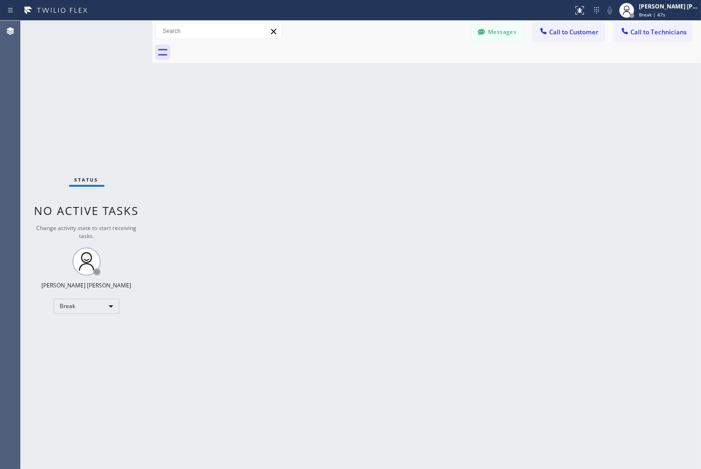
click at [344, 104] on div "Back to Dashboard Change Sender ID Customers Technicians JS [PERSON_NAME] [DATE…" at bounding box center [426, 245] width 549 height 448
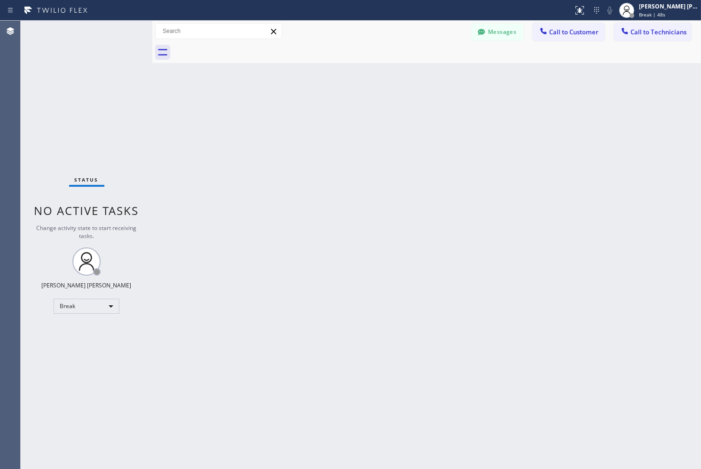
click at [344, 104] on div "Back to Dashboard Change Sender ID Customers Technicians JS [PERSON_NAME] [DATE…" at bounding box center [426, 245] width 549 height 448
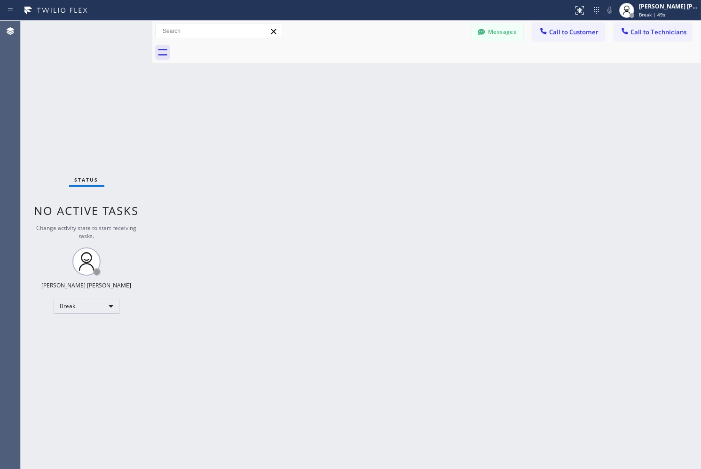
click at [344, 104] on div "Back to Dashboard Change Sender ID Customers Technicians JS [PERSON_NAME] [DATE…" at bounding box center [426, 245] width 549 height 448
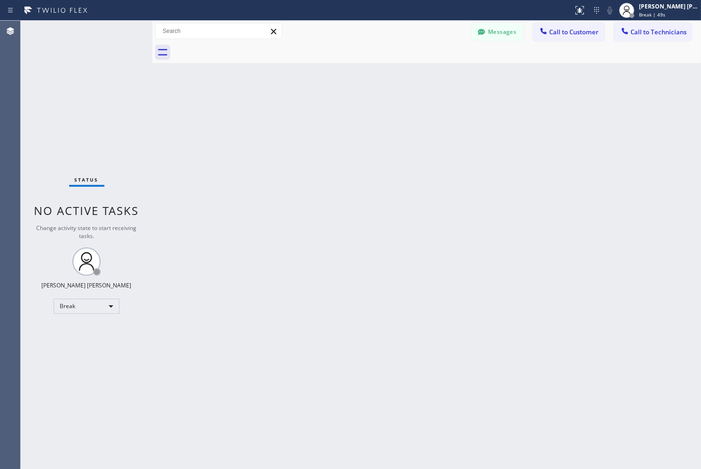
click at [344, 104] on div "Back to Dashboard Change Sender ID Customers Technicians JS [PERSON_NAME] [DATE…" at bounding box center [426, 245] width 549 height 448
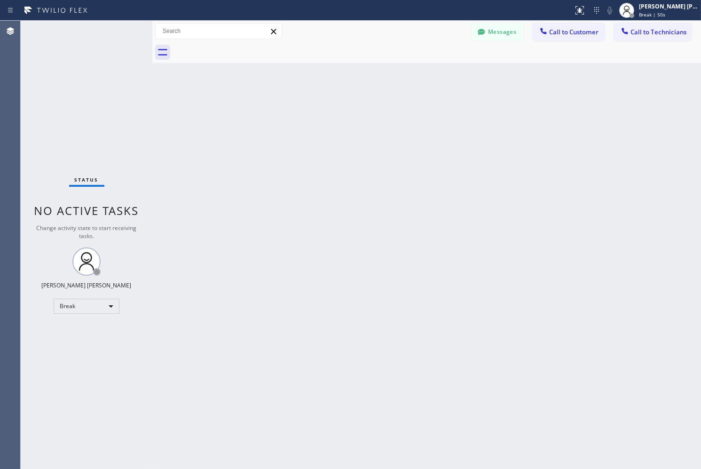
click at [344, 104] on div "Back to Dashboard Change Sender ID Customers Technicians JS [PERSON_NAME] [DATE…" at bounding box center [426, 245] width 549 height 448
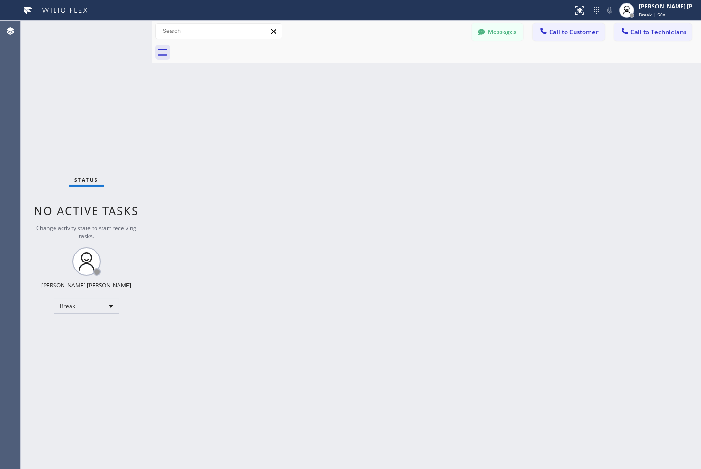
click at [344, 104] on div "Back to Dashboard Change Sender ID Customers Technicians JS [PERSON_NAME] [DATE…" at bounding box center [426, 245] width 549 height 448
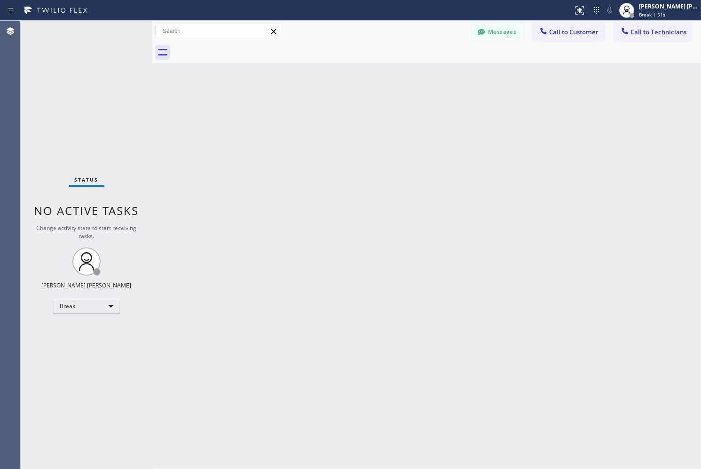
click at [344, 104] on div "Back to Dashboard Change Sender ID Customers Technicians JS [PERSON_NAME] [DATE…" at bounding box center [426, 245] width 549 height 448
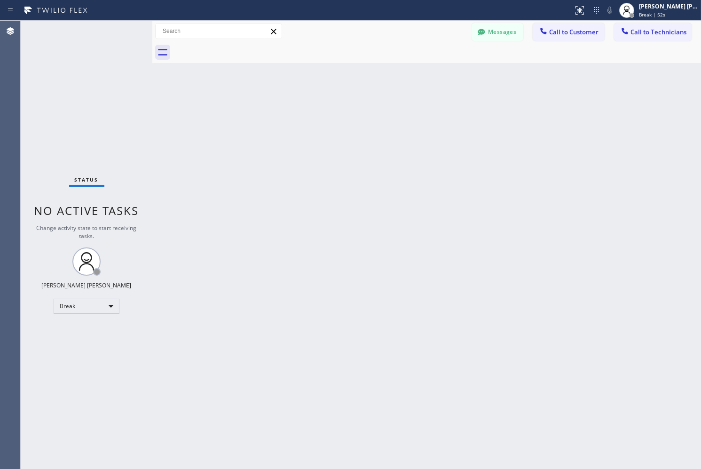
click at [344, 104] on div "Back to Dashboard Change Sender ID Customers Technicians JS [PERSON_NAME] [DATE…" at bounding box center [426, 245] width 549 height 448
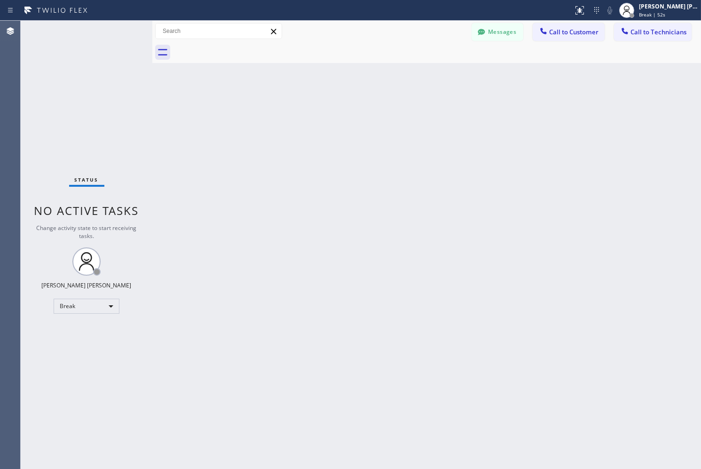
click at [344, 104] on div "Back to Dashboard Change Sender ID Customers Technicians JS [PERSON_NAME] [DATE…" at bounding box center [426, 245] width 549 height 448
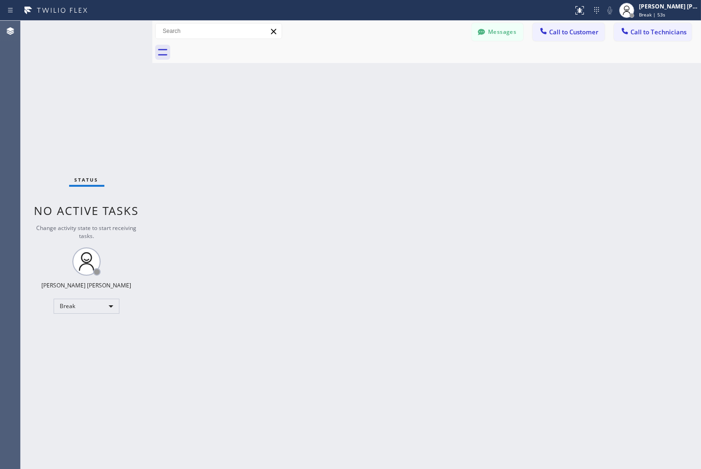
click at [344, 104] on div "Back to Dashboard Change Sender ID Customers Technicians JS [PERSON_NAME] [DATE…" at bounding box center [426, 245] width 549 height 448
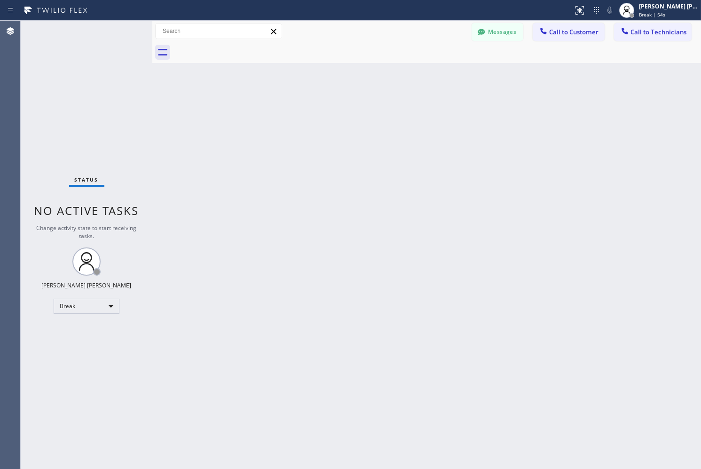
click at [344, 104] on div "Back to Dashboard Change Sender ID Customers Technicians JS [PERSON_NAME] [DATE…" at bounding box center [426, 245] width 549 height 448
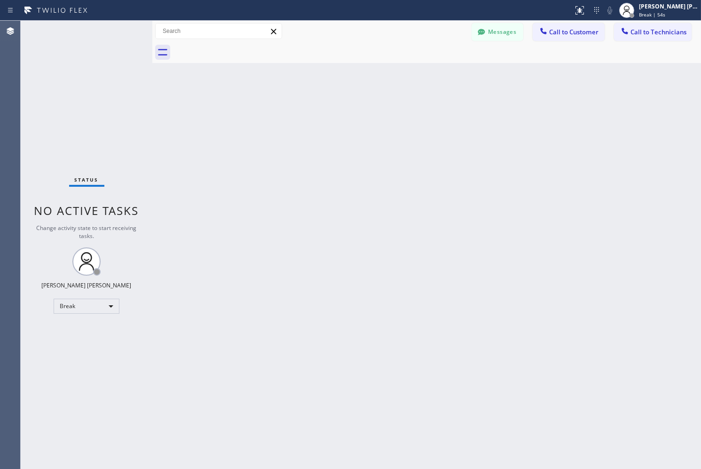
click at [344, 104] on div "Back to Dashboard Change Sender ID Customers Technicians JS [PERSON_NAME] [DATE…" at bounding box center [426, 245] width 549 height 448
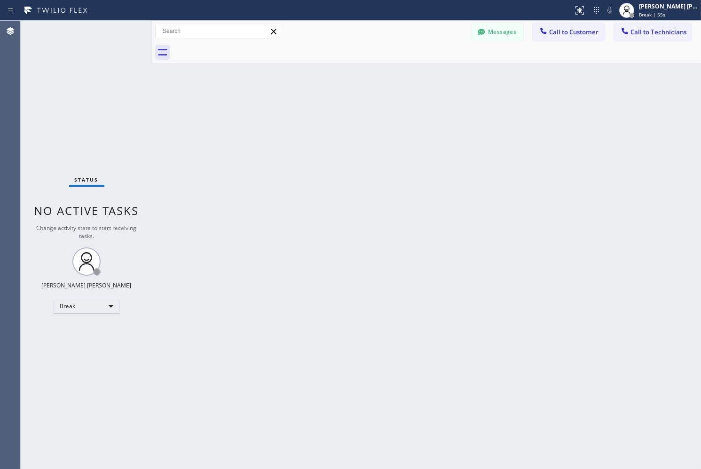
click at [344, 104] on div "Back to Dashboard Change Sender ID Customers Technicians JS [PERSON_NAME] [DATE…" at bounding box center [426, 245] width 549 height 448
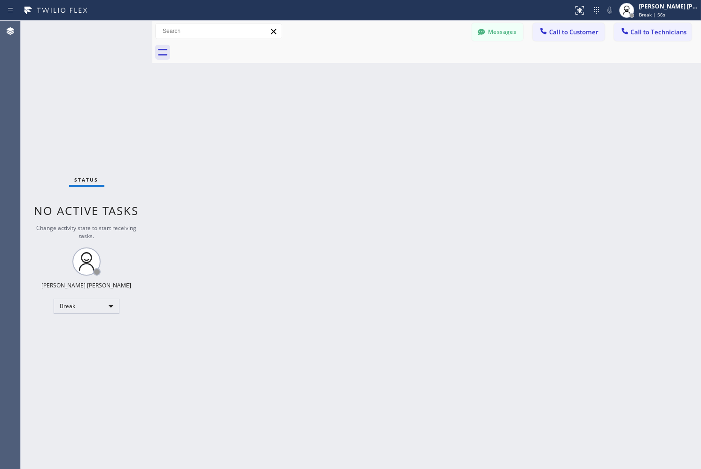
click at [344, 104] on div "Back to Dashboard Change Sender ID Customers Technicians JS [PERSON_NAME] [DATE…" at bounding box center [426, 245] width 549 height 448
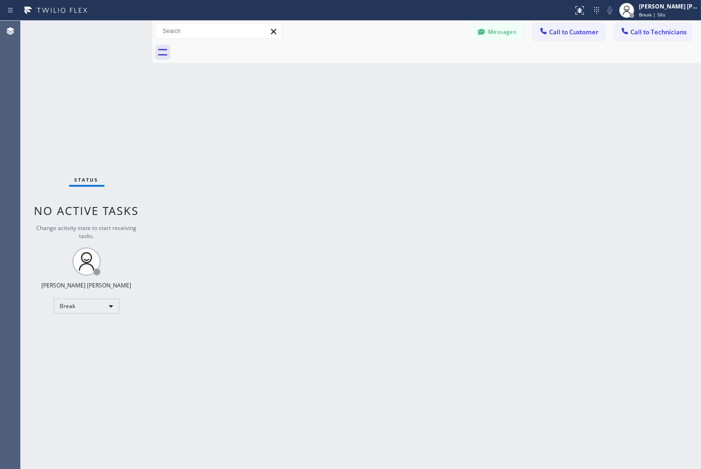
click at [344, 104] on div "Back to Dashboard Change Sender ID Customers Technicians JS [PERSON_NAME] [DATE…" at bounding box center [426, 245] width 549 height 448
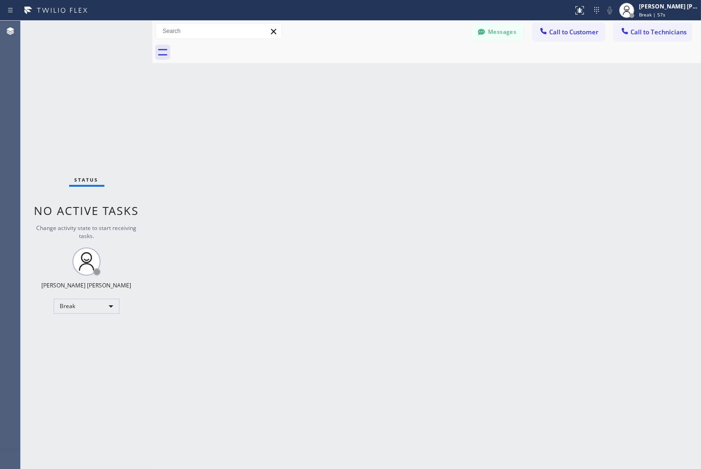
click at [344, 104] on div "Back to Dashboard Change Sender ID Customers Technicians JS [PERSON_NAME] [DATE…" at bounding box center [426, 245] width 549 height 448
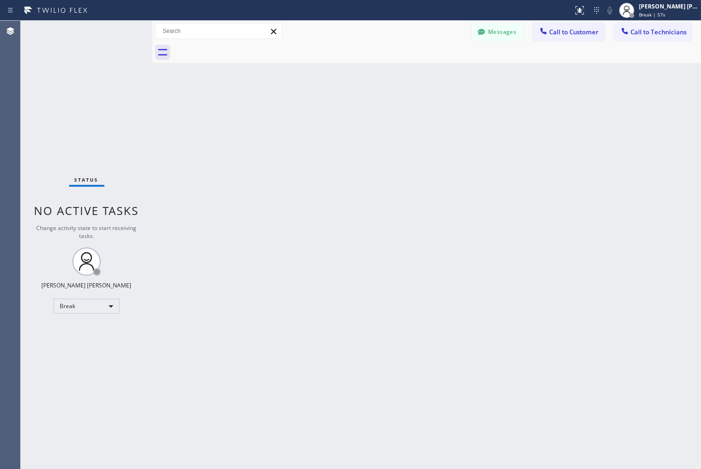
click at [344, 104] on div "Back to Dashboard Change Sender ID Customers Technicians JS [PERSON_NAME] [DATE…" at bounding box center [426, 245] width 549 height 448
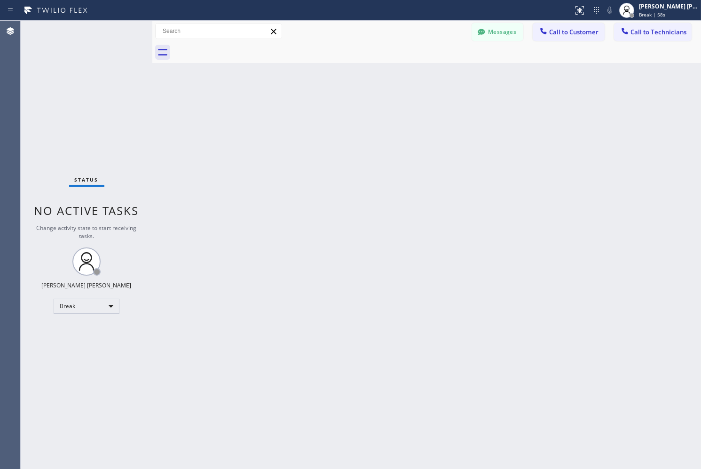
click at [344, 104] on div "Back to Dashboard Change Sender ID Customers Technicians JS [PERSON_NAME] [DATE…" at bounding box center [426, 245] width 549 height 448
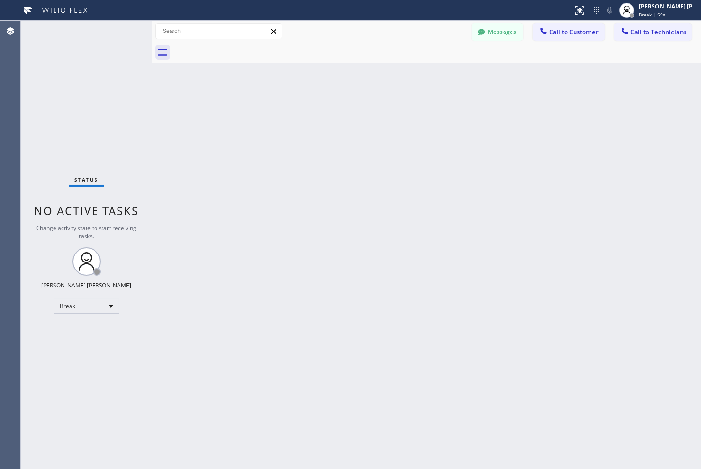
click at [344, 104] on div "Back to Dashboard Change Sender ID Customers Technicians JS [PERSON_NAME] [DATE…" at bounding box center [426, 245] width 549 height 448
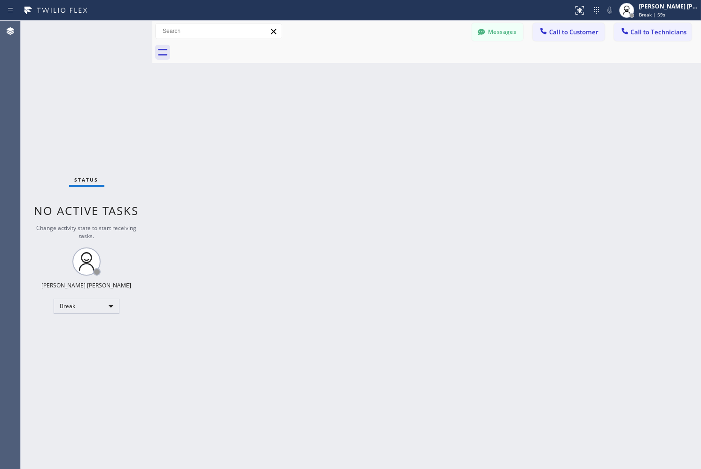
click at [344, 104] on div "Back to Dashboard Change Sender ID Customers Technicians JS [PERSON_NAME] [DATE…" at bounding box center [426, 245] width 549 height 448
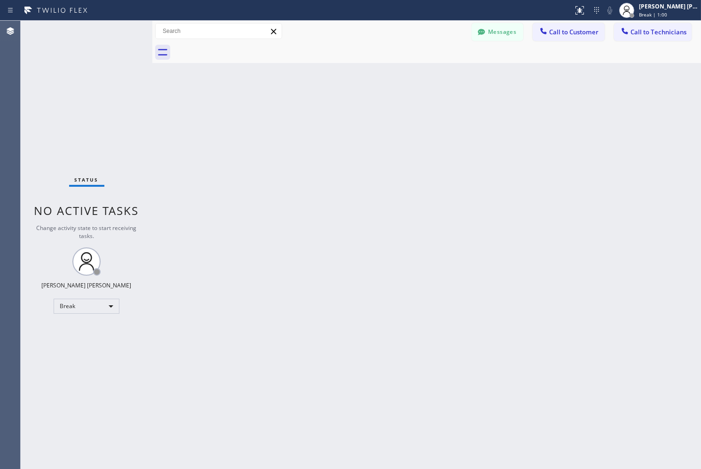
click at [344, 104] on div "Back to Dashboard Change Sender ID Customers Technicians JS [PERSON_NAME] [DATE…" at bounding box center [426, 245] width 549 height 448
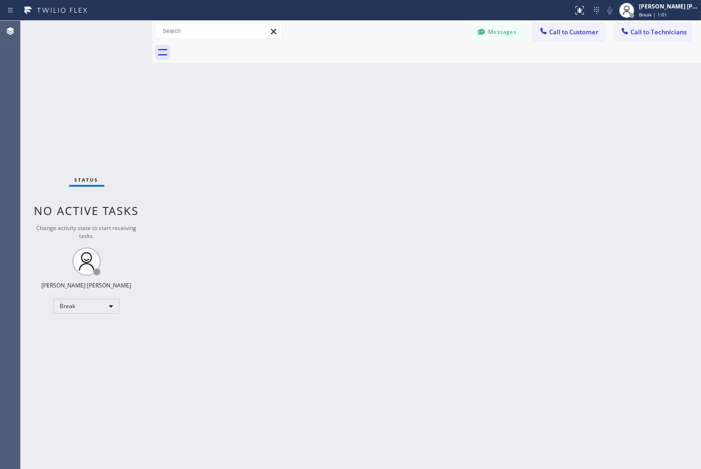
click at [344, 104] on div "Back to Dashboard Change Sender ID Customers Technicians JS [PERSON_NAME] [DATE…" at bounding box center [426, 245] width 549 height 448
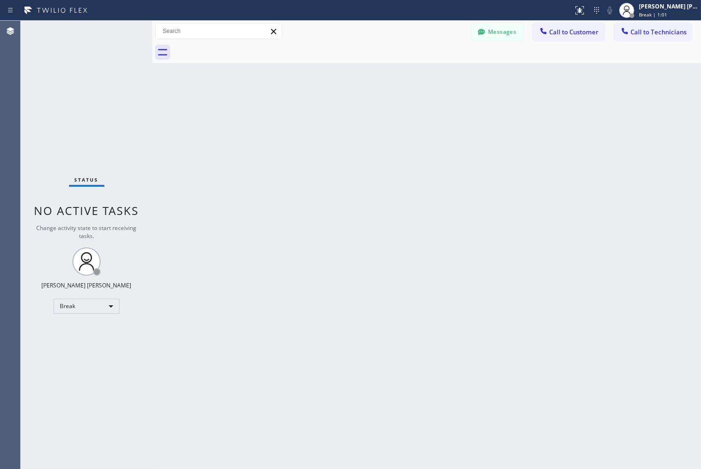
click at [344, 104] on div "Back to Dashboard Change Sender ID Customers Technicians JS [PERSON_NAME] [DATE…" at bounding box center [426, 245] width 549 height 448
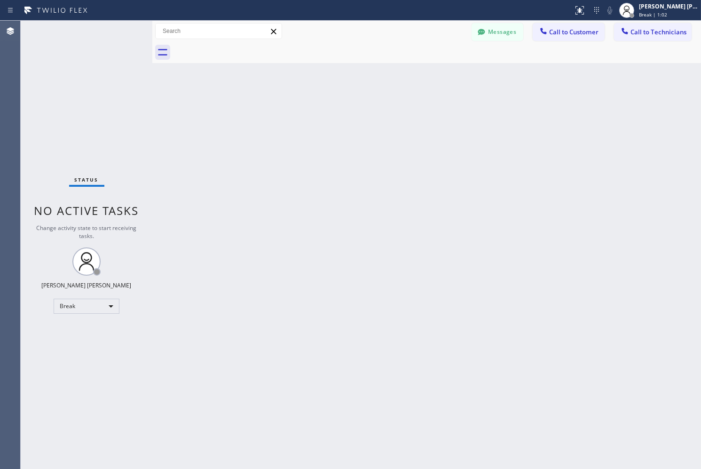
click at [344, 104] on div "Back to Dashboard Change Sender ID Customers Technicians JS [PERSON_NAME] [DATE…" at bounding box center [426, 245] width 549 height 448
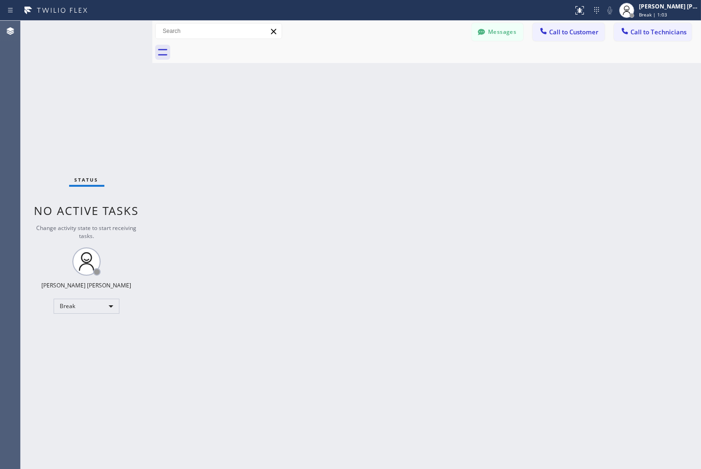
click at [344, 104] on div "Back to Dashboard Change Sender ID Customers Technicians JS [PERSON_NAME] [DATE…" at bounding box center [426, 245] width 549 height 448
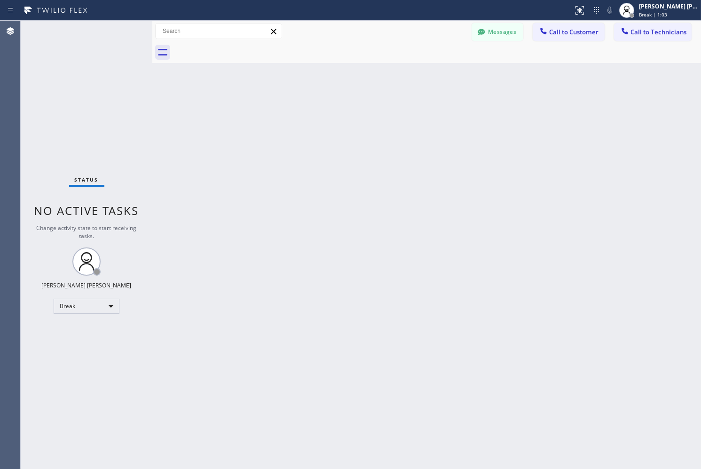
click at [344, 104] on div "Back to Dashboard Change Sender ID Customers Technicians JS [PERSON_NAME] [DATE…" at bounding box center [426, 245] width 549 height 448
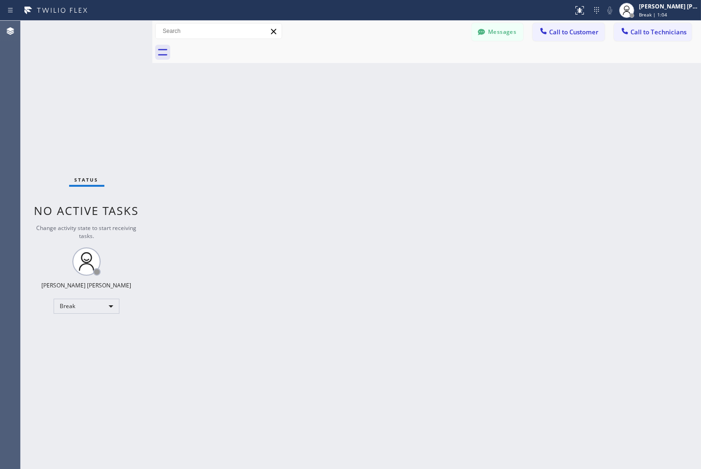
click at [344, 104] on div "Back to Dashboard Change Sender ID Customers Technicians JS [PERSON_NAME] [DATE…" at bounding box center [426, 245] width 549 height 448
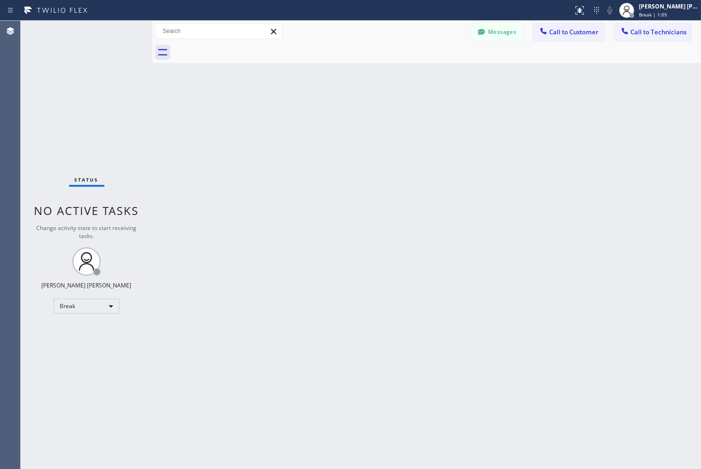
click at [344, 104] on div "Back to Dashboard Change Sender ID Customers Technicians JS [PERSON_NAME] [DATE…" at bounding box center [426, 245] width 549 height 448
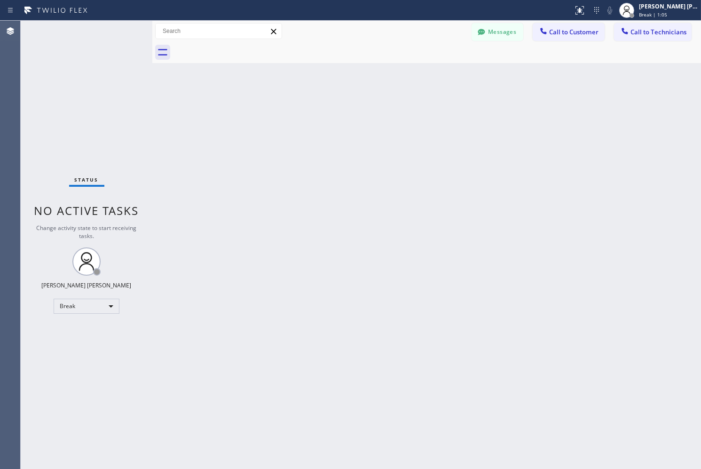
click at [344, 104] on div "Back to Dashboard Change Sender ID Customers Technicians JS [PERSON_NAME] [DATE…" at bounding box center [426, 245] width 549 height 448
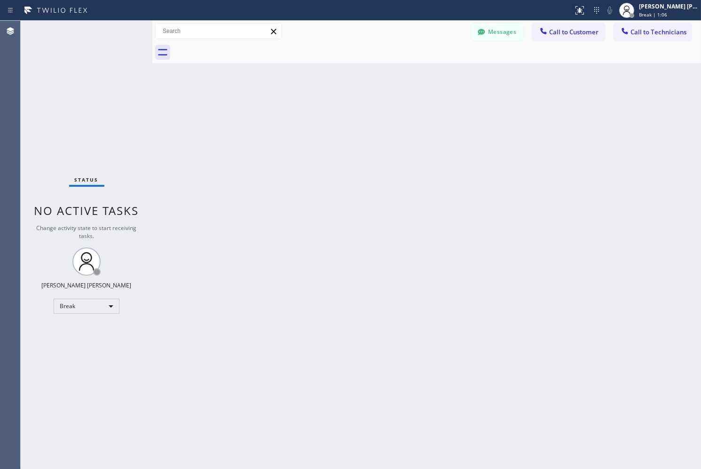
click at [344, 104] on div "Back to Dashboard Change Sender ID Customers Technicians JS [PERSON_NAME] [DATE…" at bounding box center [426, 245] width 549 height 448
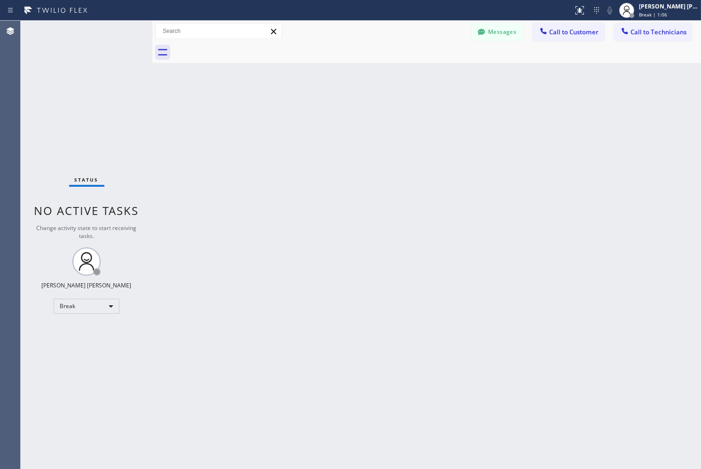
click at [344, 104] on div "Back to Dashboard Change Sender ID Customers Technicians JS [PERSON_NAME] [DATE…" at bounding box center [426, 245] width 549 height 448
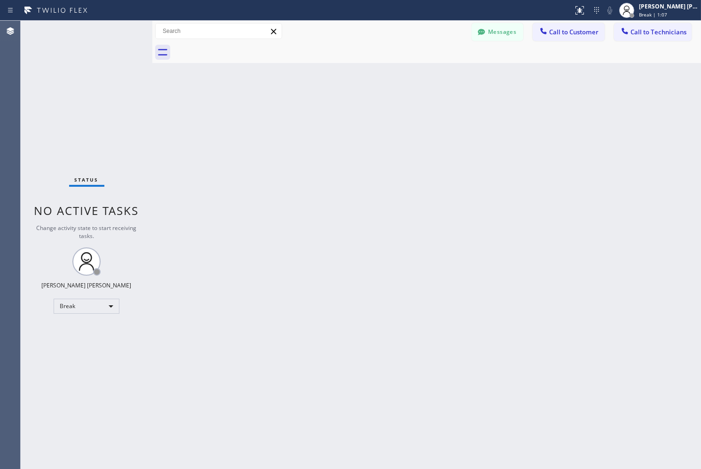
click at [344, 104] on div "Back to Dashboard Change Sender ID Customers Technicians JS [PERSON_NAME] [DATE…" at bounding box center [426, 245] width 549 height 448
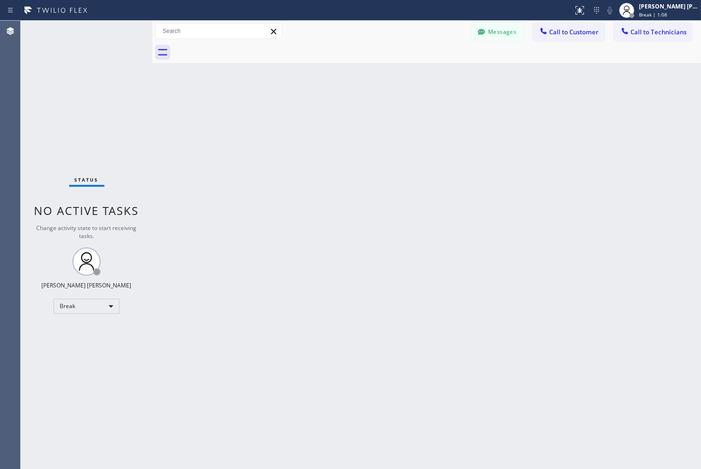
click at [344, 104] on div "Back to Dashboard Change Sender ID Customers Technicians JS [PERSON_NAME] [DATE…" at bounding box center [426, 245] width 549 height 448
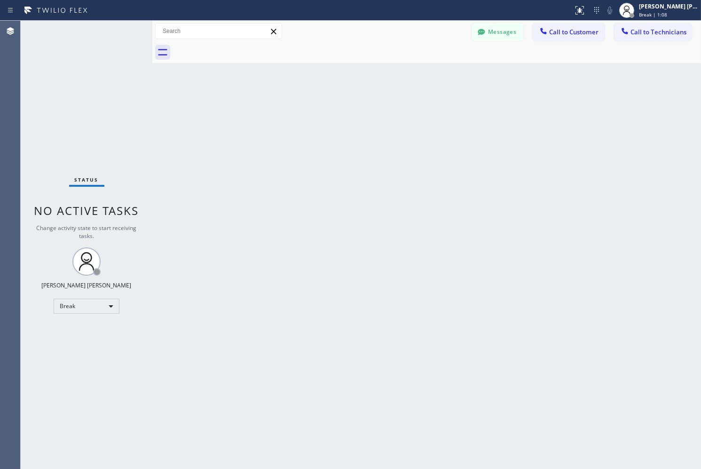
click at [344, 104] on div "Back to Dashboard Change Sender ID Customers Technicians JS [PERSON_NAME] [DATE…" at bounding box center [426, 245] width 549 height 448
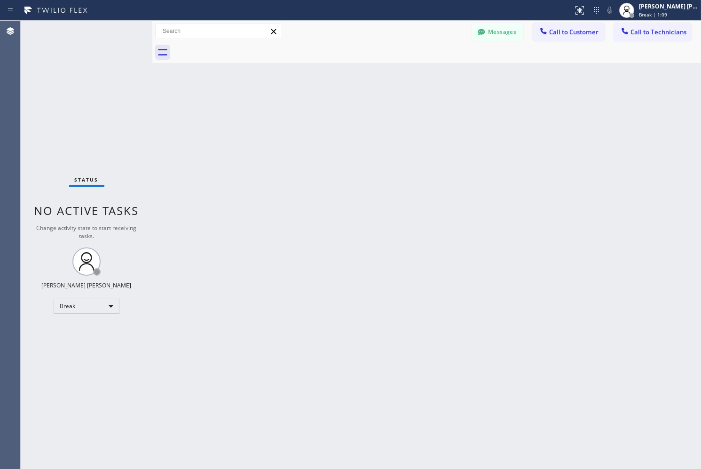
click at [344, 104] on div "Back to Dashboard Change Sender ID Customers Technicians JS [PERSON_NAME] [DATE…" at bounding box center [426, 245] width 549 height 448
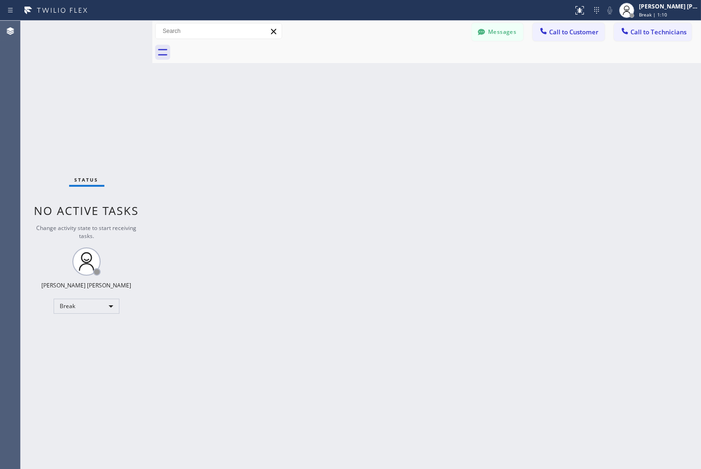
click at [344, 104] on div "Back to Dashboard Change Sender ID Customers Technicians JS [PERSON_NAME] [DATE…" at bounding box center [426, 245] width 549 height 448
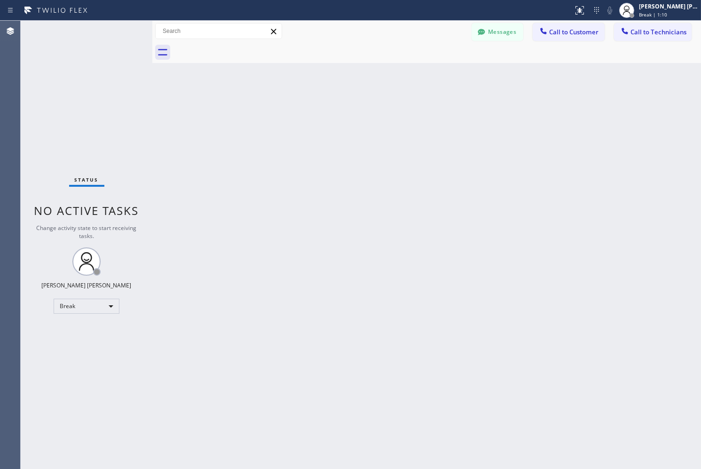
click at [344, 104] on div "Back to Dashboard Change Sender ID Customers Technicians JS [PERSON_NAME] [DATE…" at bounding box center [426, 245] width 549 height 448
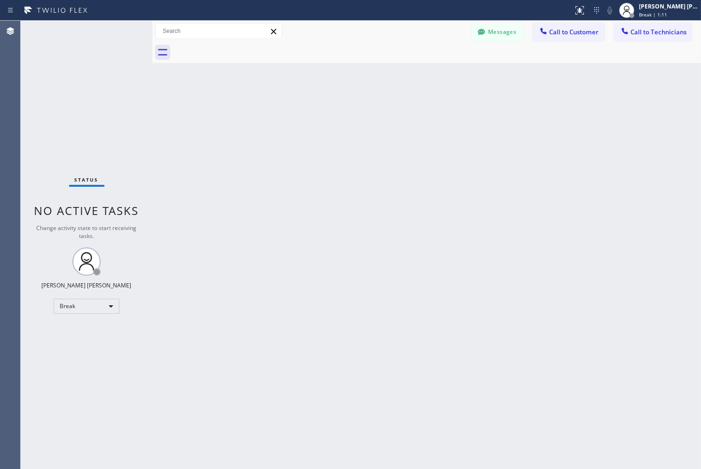
click at [344, 104] on div "Back to Dashboard Change Sender ID Customers Technicians JS [PERSON_NAME] [DATE…" at bounding box center [426, 245] width 549 height 448
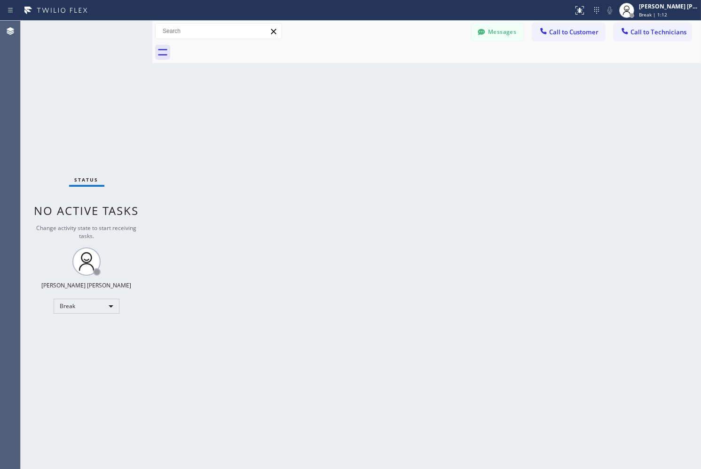
click at [344, 104] on div "Back to Dashboard Change Sender ID Customers Technicians JS [PERSON_NAME] [DATE…" at bounding box center [426, 245] width 549 height 448
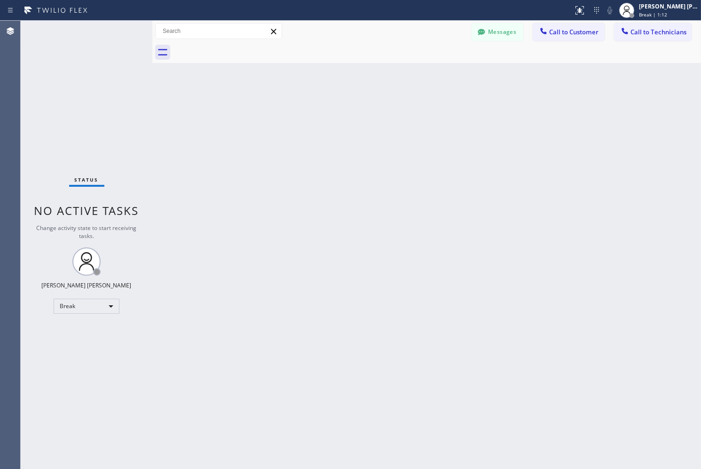
click at [344, 104] on div "Back to Dashboard Change Sender ID Customers Technicians JS [PERSON_NAME] [DATE…" at bounding box center [426, 245] width 549 height 448
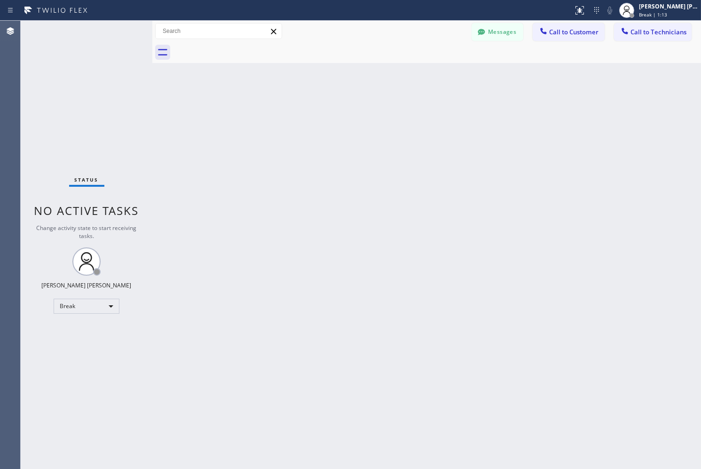
click at [344, 104] on div "Back to Dashboard Change Sender ID Customers Technicians JS [PERSON_NAME] [DATE…" at bounding box center [426, 245] width 549 height 448
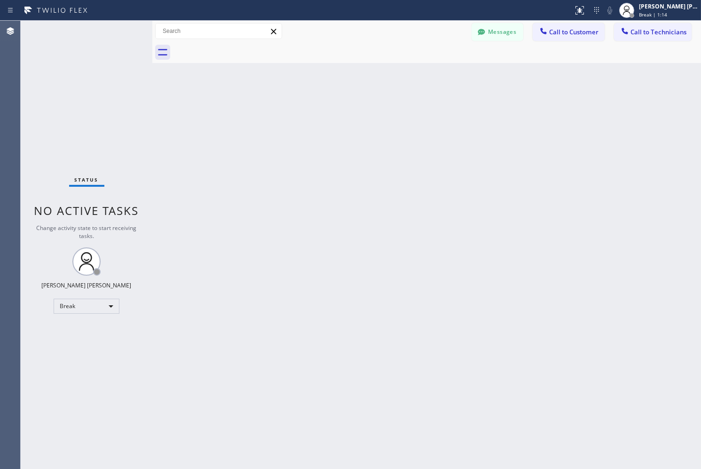
click at [344, 104] on div "Back to Dashboard Change Sender ID Customers Technicians JS [PERSON_NAME] [DATE…" at bounding box center [426, 245] width 549 height 448
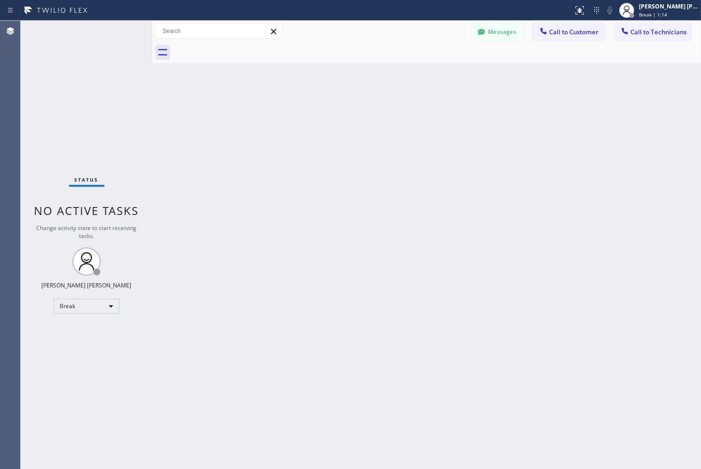
click at [344, 104] on div "Back to Dashboard Change Sender ID Customers Technicians JS [PERSON_NAME] [DATE…" at bounding box center [426, 245] width 549 height 448
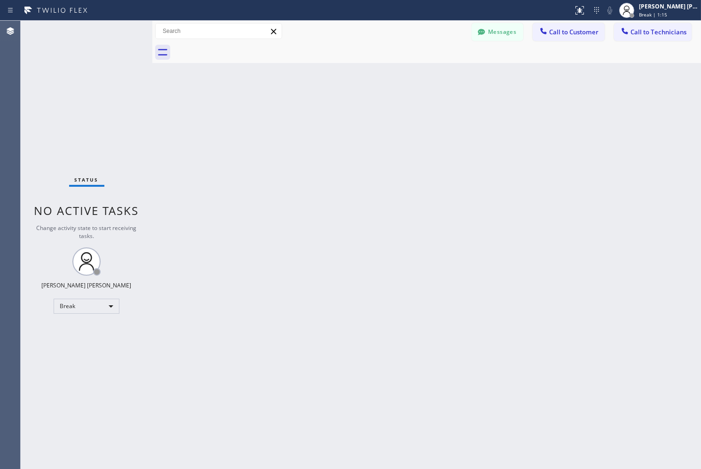
click at [344, 104] on div "Back to Dashboard Change Sender ID Customers Technicians JS [PERSON_NAME] [DATE…" at bounding box center [426, 245] width 549 height 448
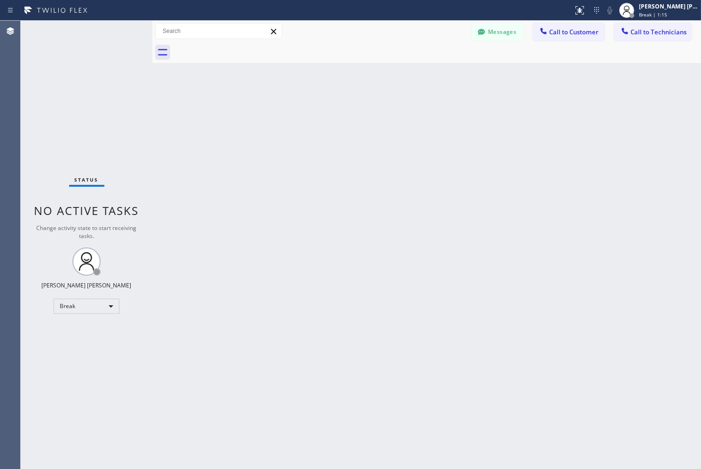
click at [344, 104] on div "Back to Dashboard Change Sender ID Customers Technicians JS [PERSON_NAME] [DATE…" at bounding box center [426, 245] width 549 height 448
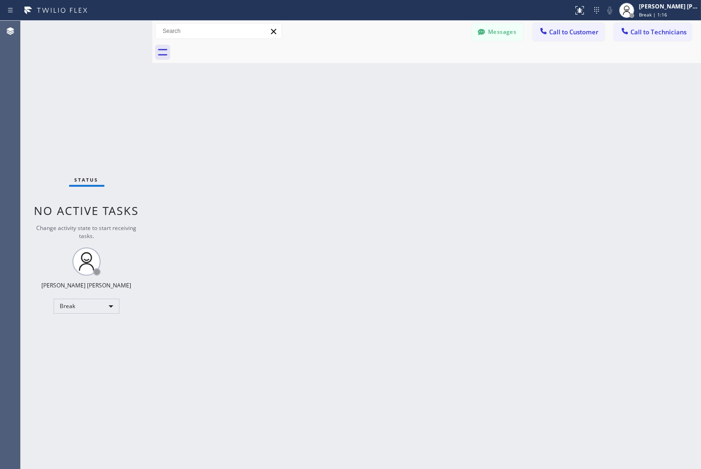
click at [344, 104] on div "Back to Dashboard Change Sender ID Customers Technicians JS [PERSON_NAME] [DATE…" at bounding box center [426, 245] width 549 height 448
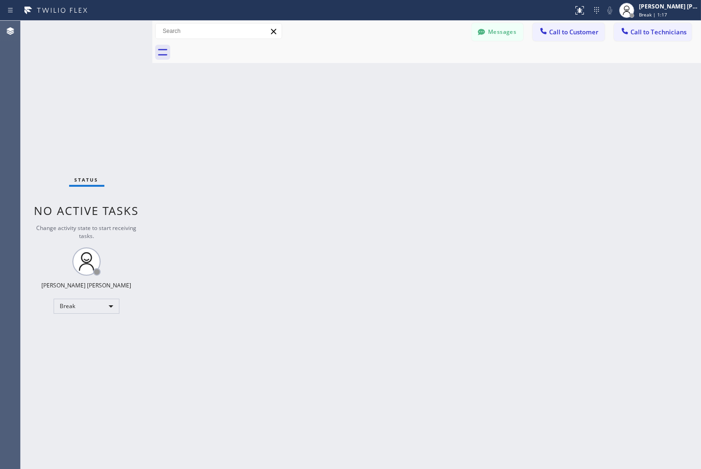
click at [344, 104] on div "Back to Dashboard Change Sender ID Customers Technicians JS [PERSON_NAME] [DATE…" at bounding box center [426, 245] width 549 height 448
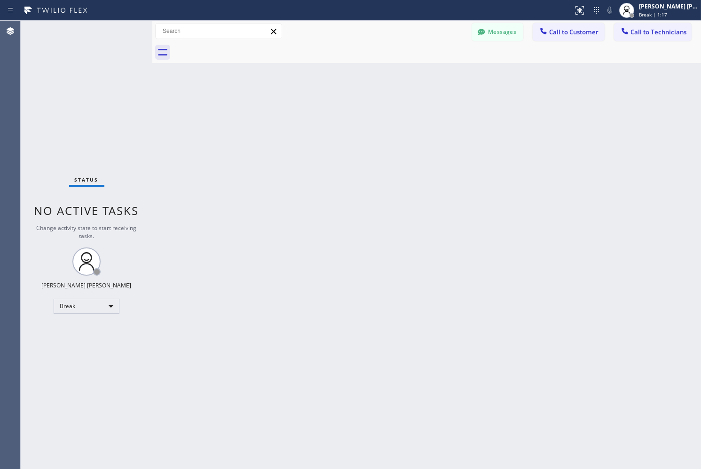
click at [344, 104] on div "Back to Dashboard Change Sender ID Customers Technicians JS [PERSON_NAME] [DATE…" at bounding box center [426, 245] width 549 height 448
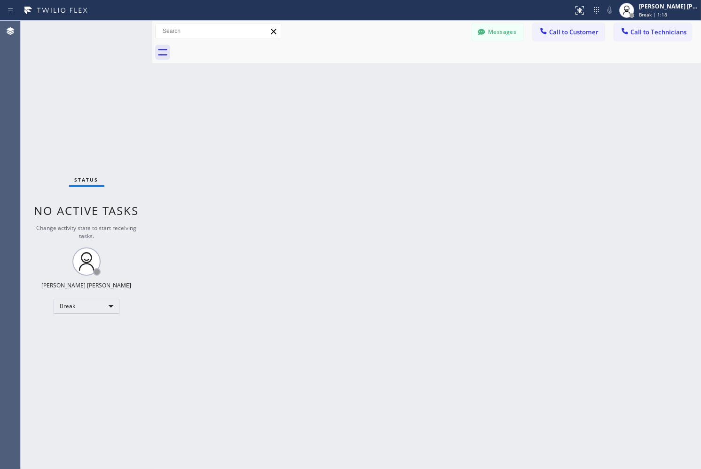
click at [344, 104] on div "Back to Dashboard Change Sender ID Customers Technicians JS [PERSON_NAME] [DATE…" at bounding box center [426, 245] width 549 height 448
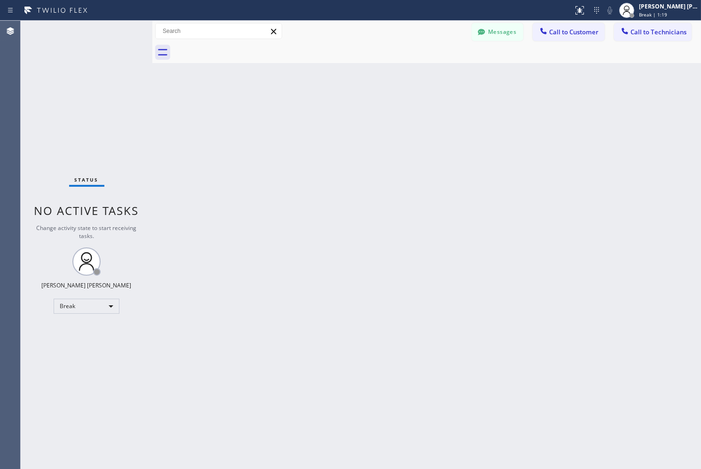
click at [344, 104] on div "Back to Dashboard Change Sender ID Customers Technicians JS [PERSON_NAME] [DATE…" at bounding box center [426, 245] width 549 height 448
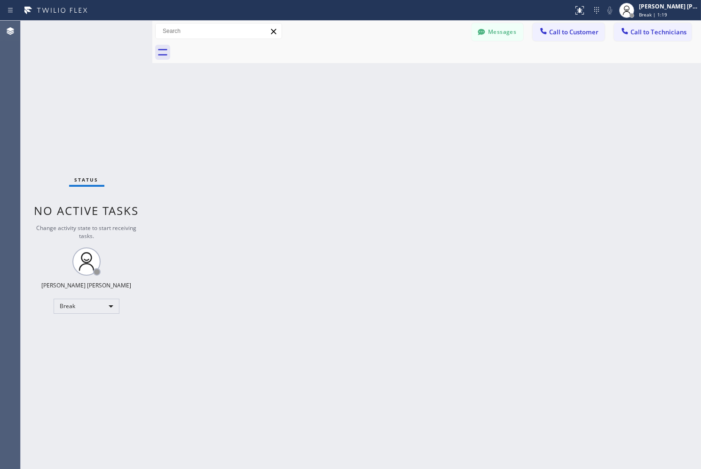
click at [344, 104] on div "Back to Dashboard Change Sender ID Customers Technicians JS [PERSON_NAME] [DATE…" at bounding box center [426, 245] width 549 height 448
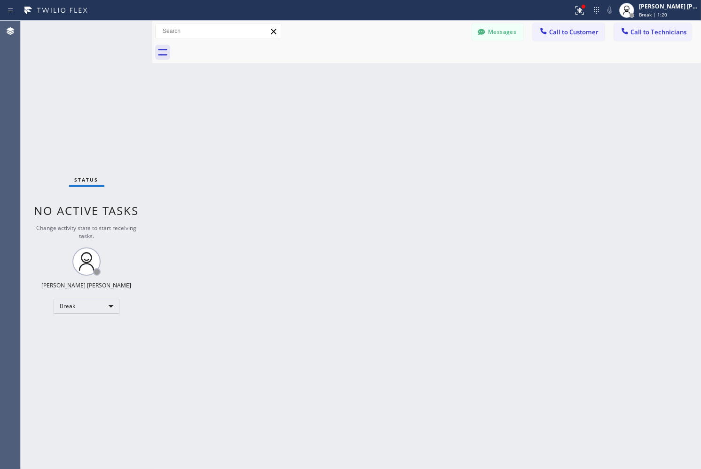
click at [344, 104] on div "Back to Dashboard Change Sender ID Customers Technicians JS [PERSON_NAME] [DATE…" at bounding box center [426, 245] width 549 height 448
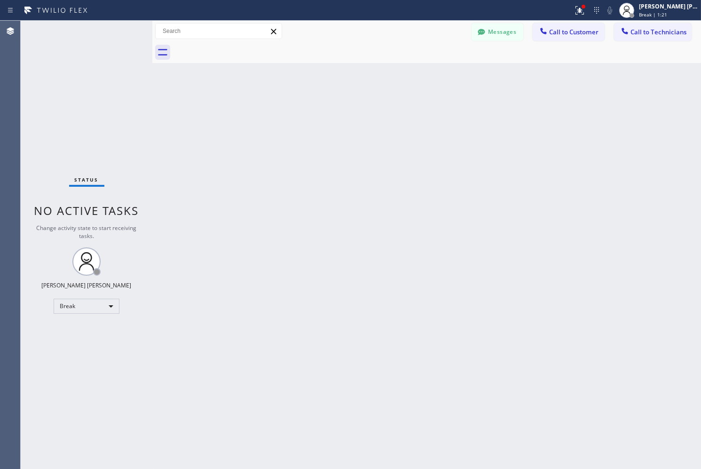
click at [344, 104] on div "Back to Dashboard Change Sender ID Customers Technicians JS [PERSON_NAME] [DATE…" at bounding box center [426, 245] width 549 height 448
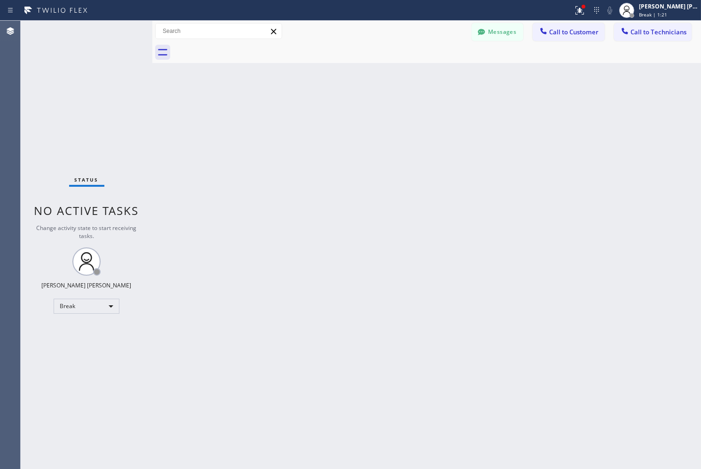
click at [344, 104] on div "Back to Dashboard Change Sender ID Customers Technicians JS [PERSON_NAME] [DATE…" at bounding box center [426, 245] width 549 height 448
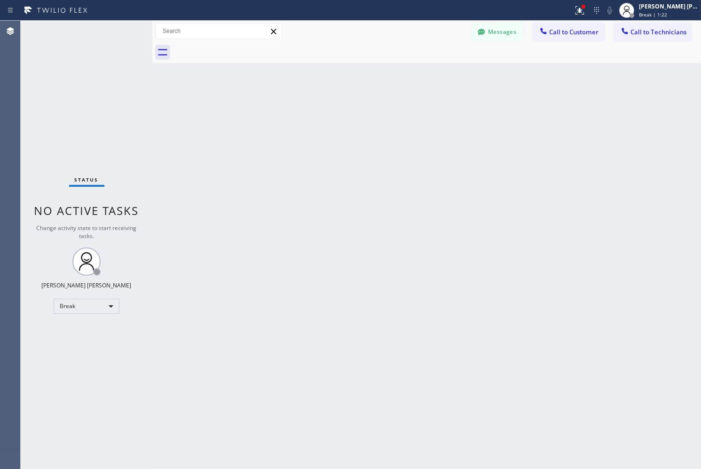
click at [344, 104] on div "Back to Dashboard Change Sender ID Customers Technicians JS [PERSON_NAME] [DATE…" at bounding box center [426, 245] width 549 height 448
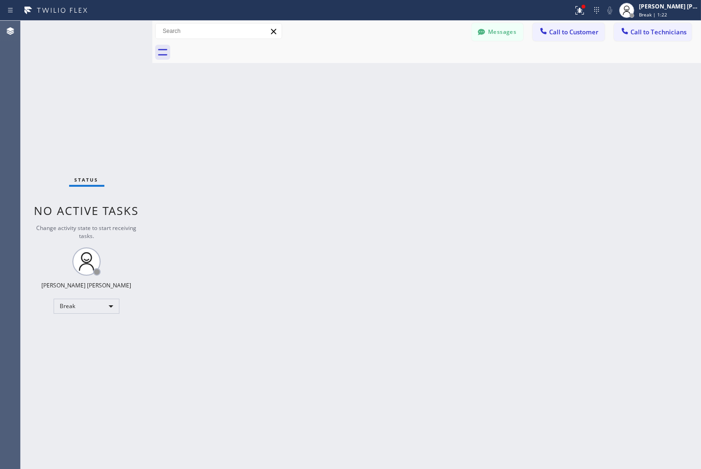
click at [344, 104] on div "Back to Dashboard Change Sender ID Customers Technicians JS [PERSON_NAME] [DATE…" at bounding box center [426, 245] width 549 height 448
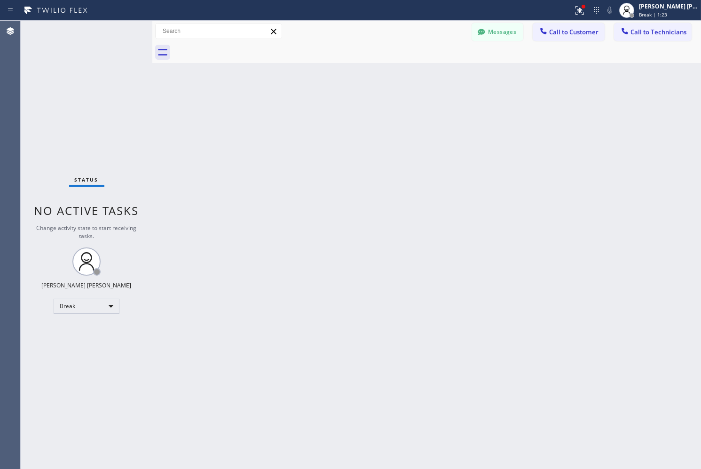
click at [344, 104] on div "Back to Dashboard Change Sender ID Customers Technicians JS [PERSON_NAME] [DATE…" at bounding box center [426, 245] width 549 height 448
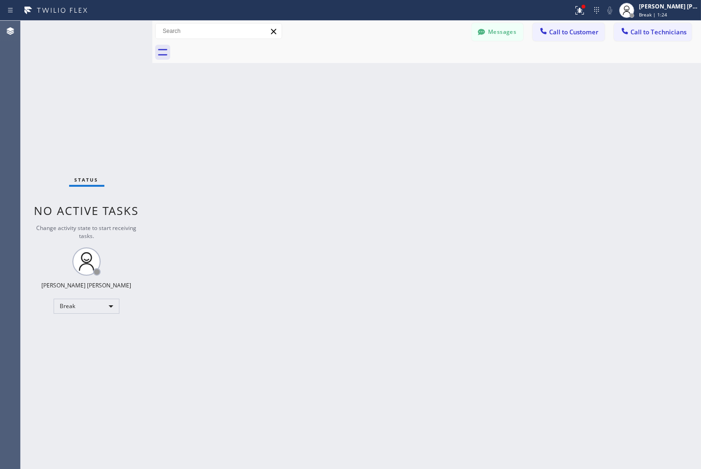
click at [344, 104] on div "Back to Dashboard Change Sender ID Customers Technicians JS [PERSON_NAME] [DATE…" at bounding box center [426, 245] width 549 height 448
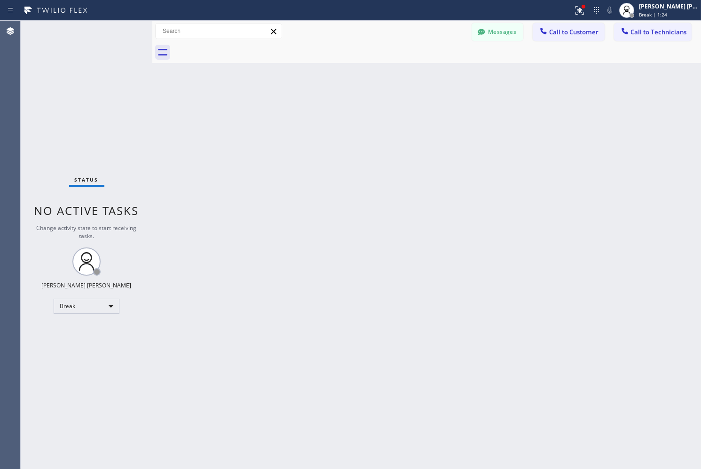
click at [344, 104] on div "Back to Dashboard Change Sender ID Customers Technicians JS [PERSON_NAME] [DATE…" at bounding box center [426, 245] width 549 height 448
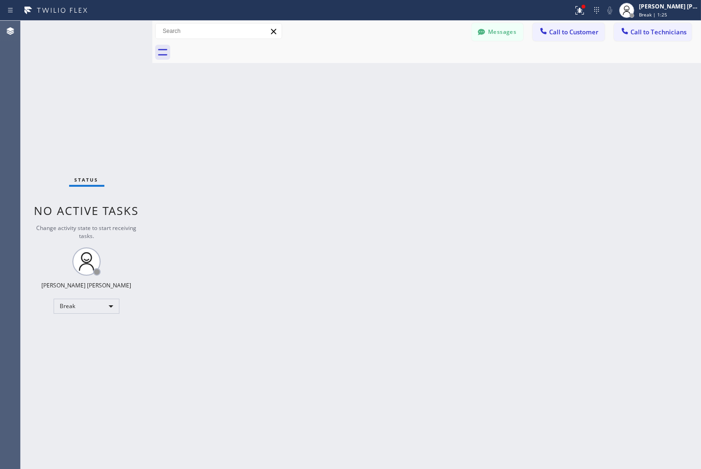
click at [344, 104] on div "Back to Dashboard Change Sender ID Customers Technicians JS [PERSON_NAME] [DATE…" at bounding box center [426, 245] width 549 height 448
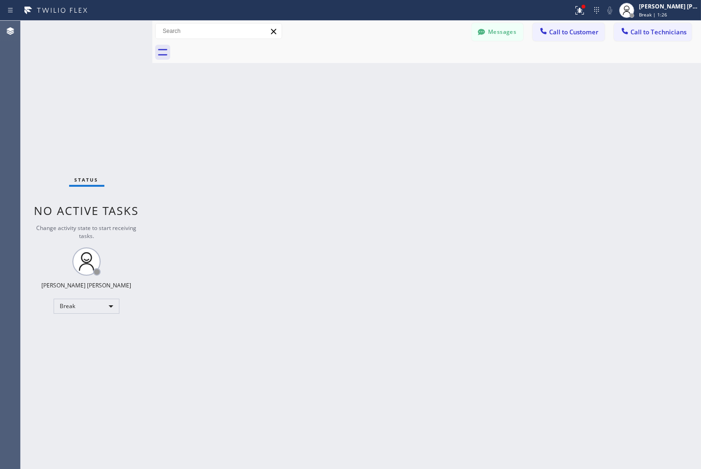
click at [344, 104] on div "Back to Dashboard Change Sender ID Customers Technicians JS [PERSON_NAME] [DATE…" at bounding box center [426, 245] width 549 height 448
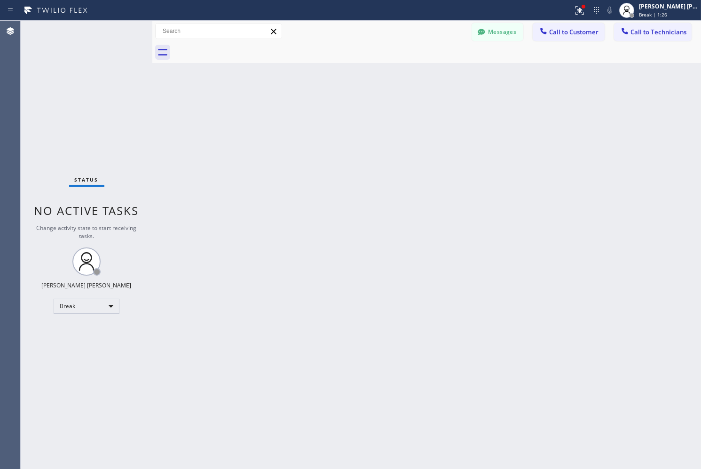
click at [344, 104] on div "Back to Dashboard Change Sender ID Customers Technicians JS [PERSON_NAME] [DATE…" at bounding box center [426, 245] width 549 height 448
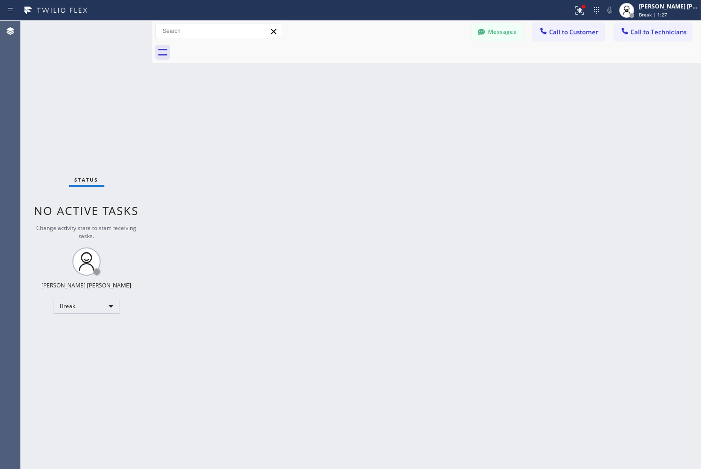
click at [344, 104] on div "Back to Dashboard Change Sender ID Customers Technicians JS [PERSON_NAME] [DATE…" at bounding box center [426, 245] width 549 height 448
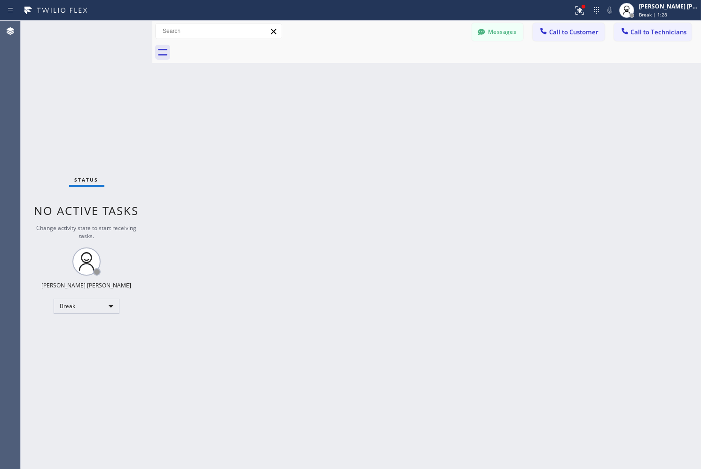
click at [344, 104] on div "Back to Dashboard Change Sender ID Customers Technicians JS [PERSON_NAME] [DATE…" at bounding box center [426, 245] width 549 height 448
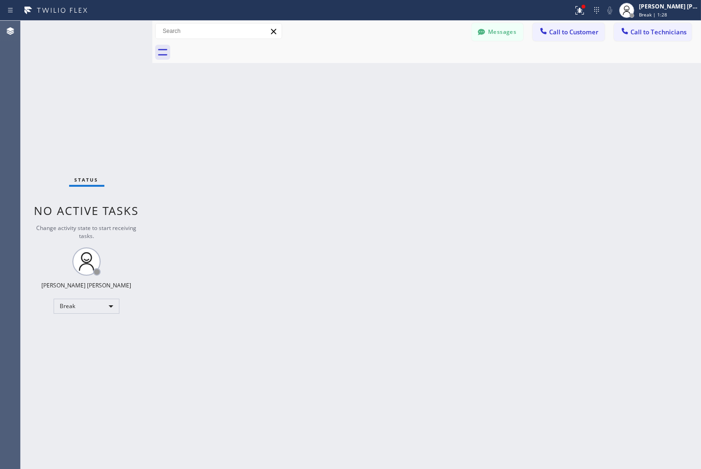
click at [344, 104] on div "Back to Dashboard Change Sender ID Customers Technicians JS [PERSON_NAME] [DATE…" at bounding box center [426, 245] width 549 height 448
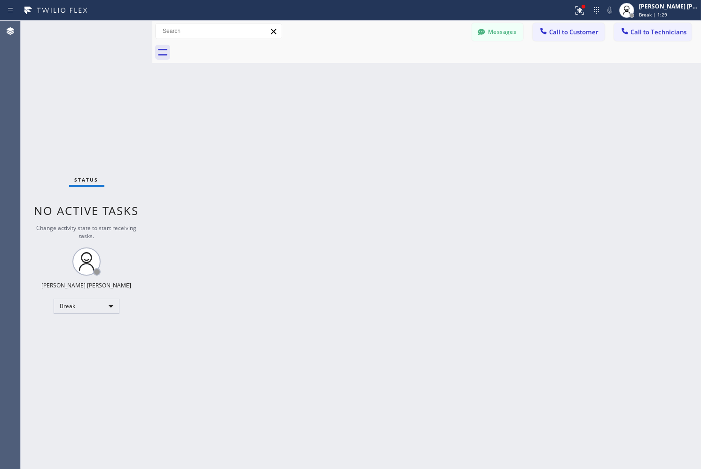
click at [344, 104] on div "Back to Dashboard Change Sender ID Customers Technicians JS [PERSON_NAME] [DATE…" at bounding box center [426, 245] width 549 height 448
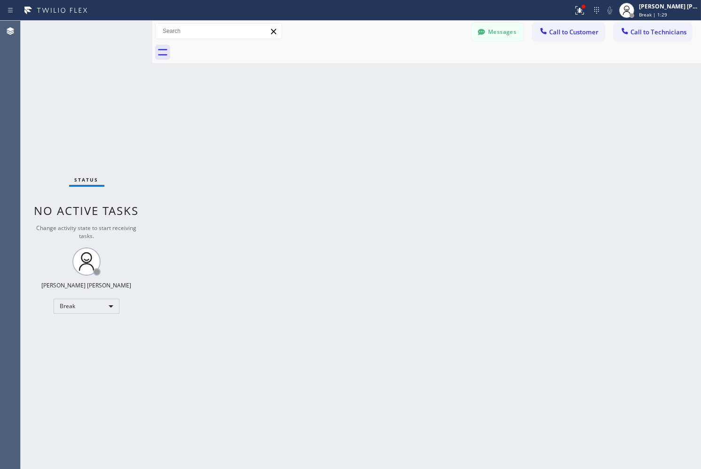
click at [344, 104] on div "Back to Dashboard Change Sender ID Customers Technicians JS [PERSON_NAME] [DATE…" at bounding box center [426, 245] width 549 height 448
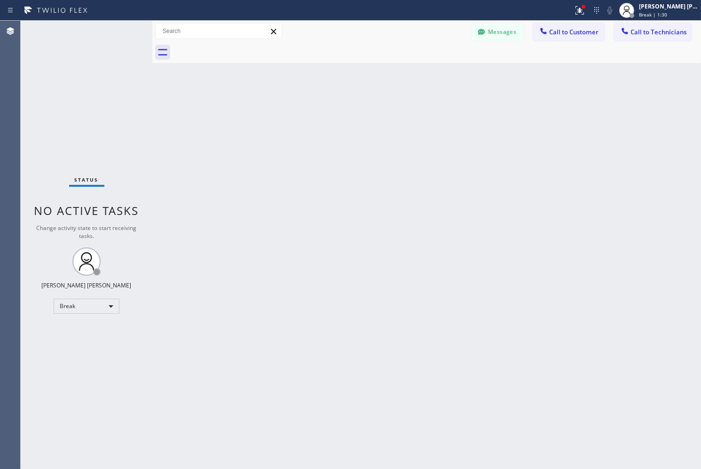
click at [344, 104] on div "Back to Dashboard Change Sender ID Customers Technicians JS [PERSON_NAME] [DATE…" at bounding box center [426, 245] width 549 height 448
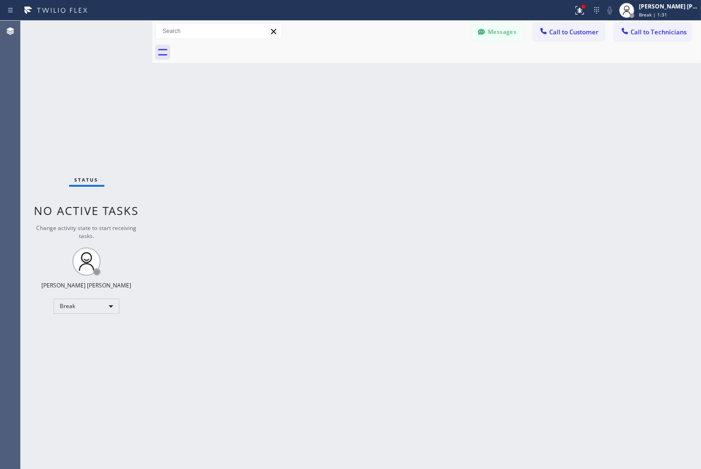
click at [344, 104] on div "Back to Dashboard Change Sender ID Customers Technicians JS [PERSON_NAME] [DATE…" at bounding box center [426, 245] width 549 height 448
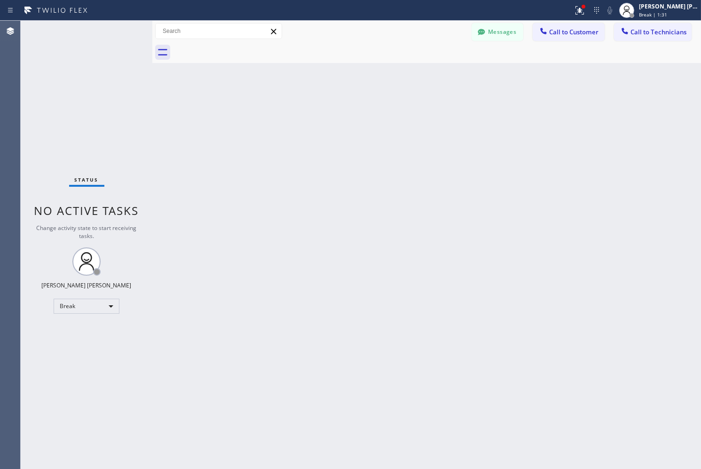
click at [344, 104] on div "Back to Dashboard Change Sender ID Customers Technicians JS [PERSON_NAME] [DATE…" at bounding box center [426, 245] width 549 height 448
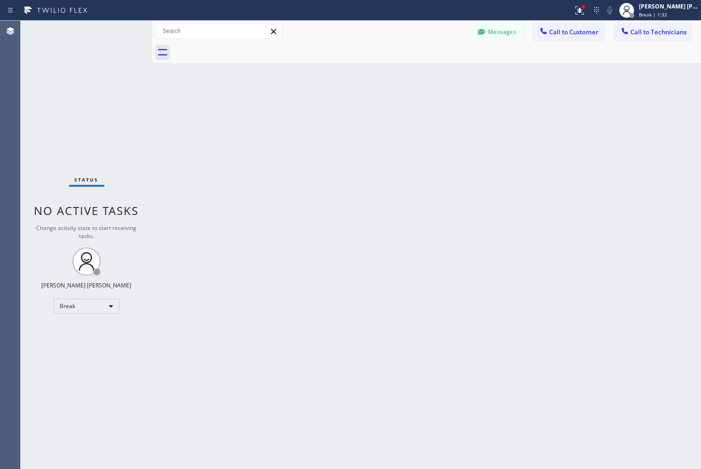
click at [344, 104] on div "Back to Dashboard Change Sender ID Customers Technicians JS [PERSON_NAME] [DATE…" at bounding box center [426, 245] width 549 height 448
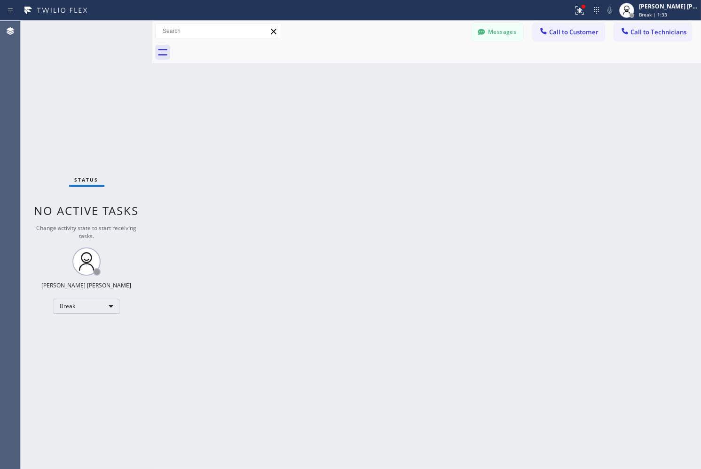
click at [344, 104] on div "Back to Dashboard Change Sender ID Customers Technicians JS [PERSON_NAME] [DATE…" at bounding box center [426, 245] width 549 height 448
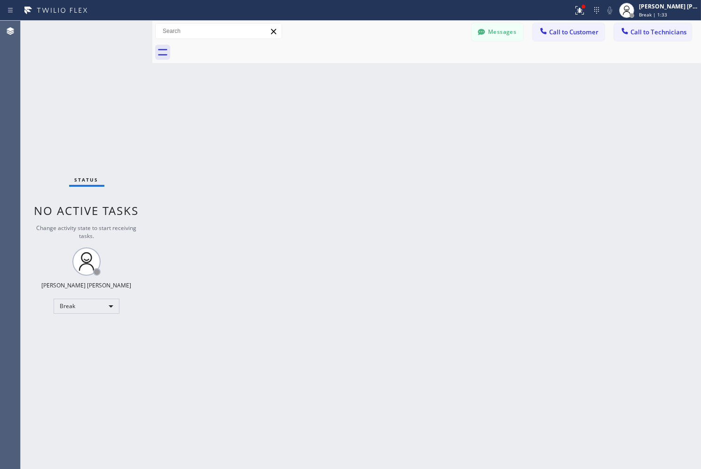
click at [344, 104] on div "Back to Dashboard Change Sender ID Customers Technicians JS [PERSON_NAME] [DATE…" at bounding box center [426, 245] width 549 height 448
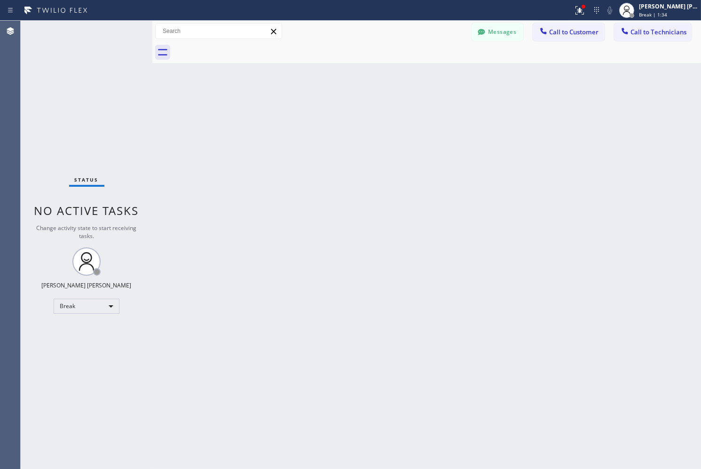
click at [344, 104] on div "Back to Dashboard Change Sender ID Customers Technicians JS [PERSON_NAME] [DATE…" at bounding box center [426, 245] width 549 height 448
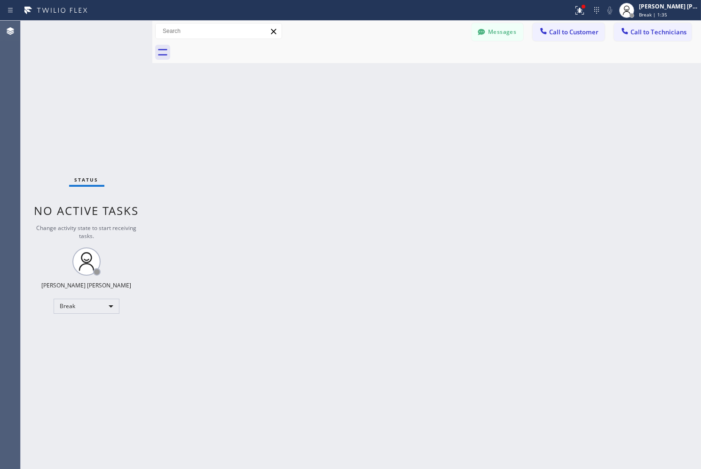
click at [344, 104] on div "Back to Dashboard Change Sender ID Customers Technicians JS [PERSON_NAME] [DATE…" at bounding box center [426, 245] width 549 height 448
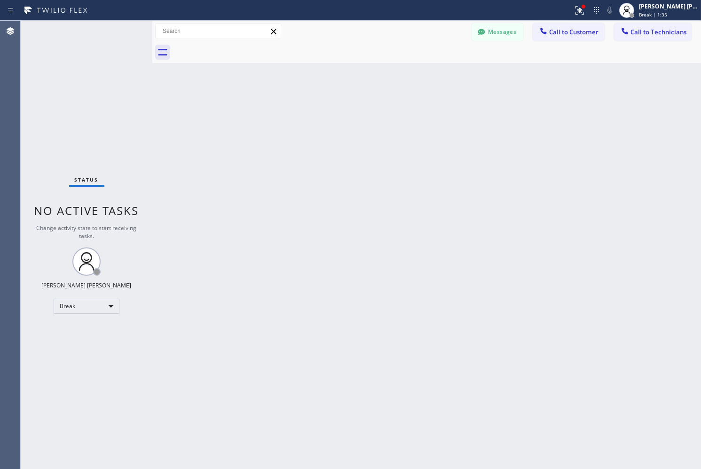
click at [344, 104] on div "Back to Dashboard Change Sender ID Customers Technicians JS [PERSON_NAME] [DATE…" at bounding box center [426, 245] width 549 height 448
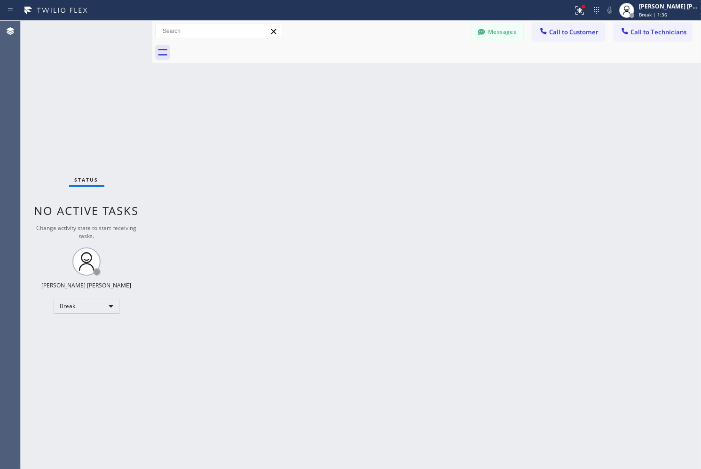
click at [344, 104] on div "Back to Dashboard Change Sender ID Customers Technicians JS [PERSON_NAME] [DATE…" at bounding box center [426, 245] width 549 height 448
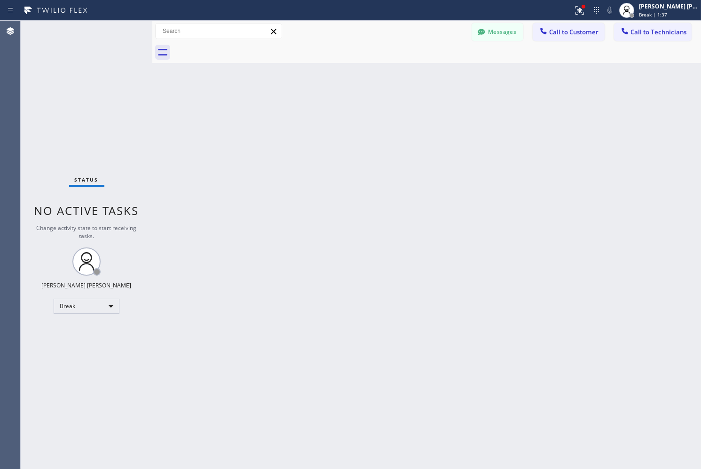
click at [344, 104] on div "Back to Dashboard Change Sender ID Customers Technicians JS [PERSON_NAME] [DATE…" at bounding box center [426, 245] width 549 height 448
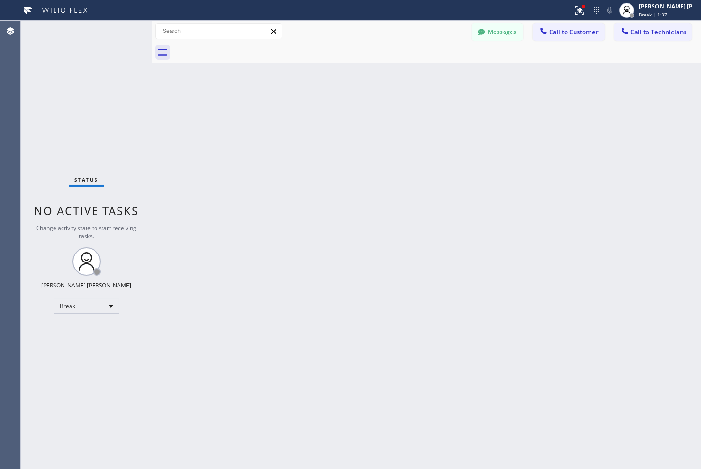
click at [344, 104] on div "Back to Dashboard Change Sender ID Customers Technicians JS [PERSON_NAME] [DATE…" at bounding box center [426, 245] width 549 height 448
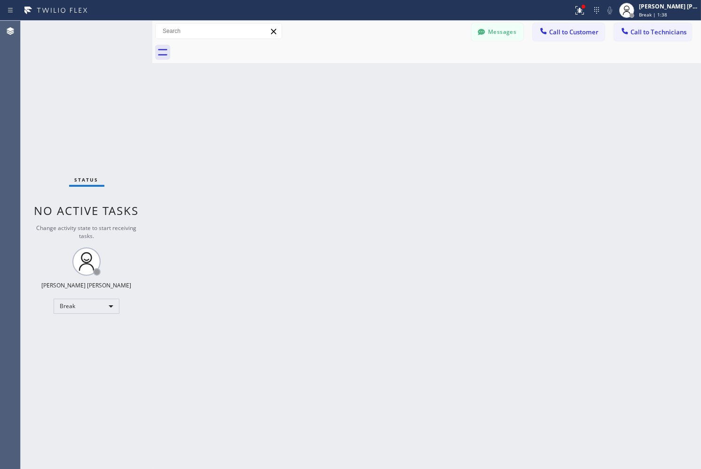
click at [344, 104] on div "Back to Dashboard Change Sender ID Customers Technicians JS [PERSON_NAME] [DATE…" at bounding box center [426, 245] width 549 height 448
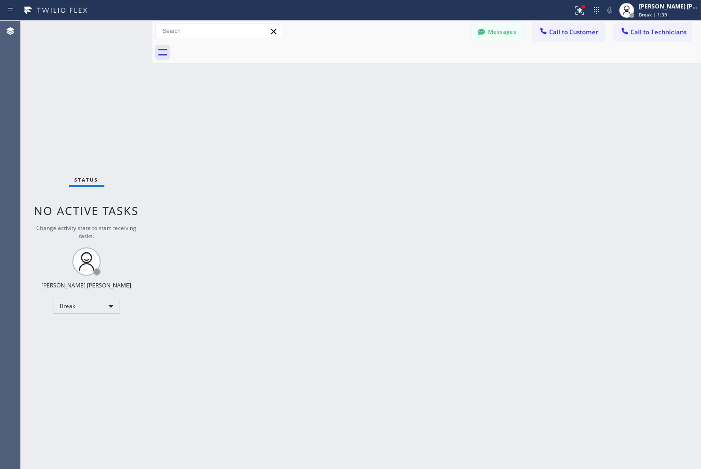
click at [344, 104] on div "Back to Dashboard Change Sender ID Customers Technicians JS [PERSON_NAME] [DATE…" at bounding box center [426, 245] width 549 height 448
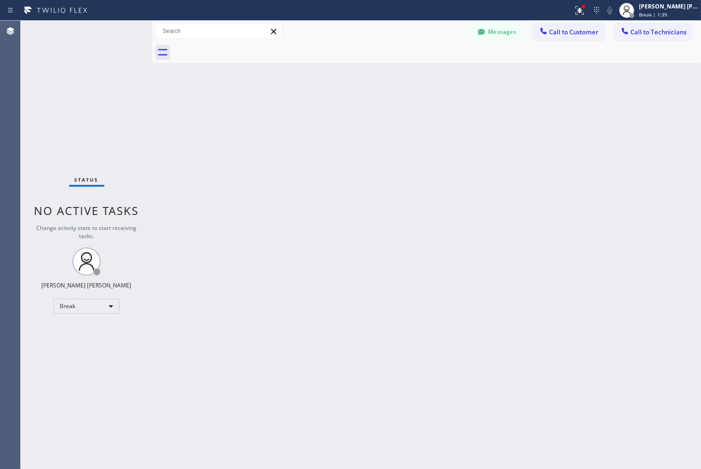
click at [344, 104] on div "Back to Dashboard Change Sender ID Customers Technicians JS [PERSON_NAME] [DATE…" at bounding box center [426, 245] width 549 height 448
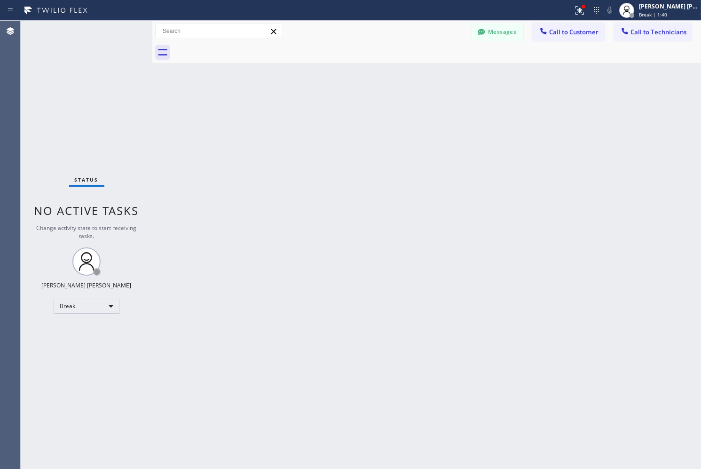
click at [344, 104] on div "Back to Dashboard Change Sender ID Customers Technicians JS [PERSON_NAME] [DATE…" at bounding box center [426, 245] width 549 height 448
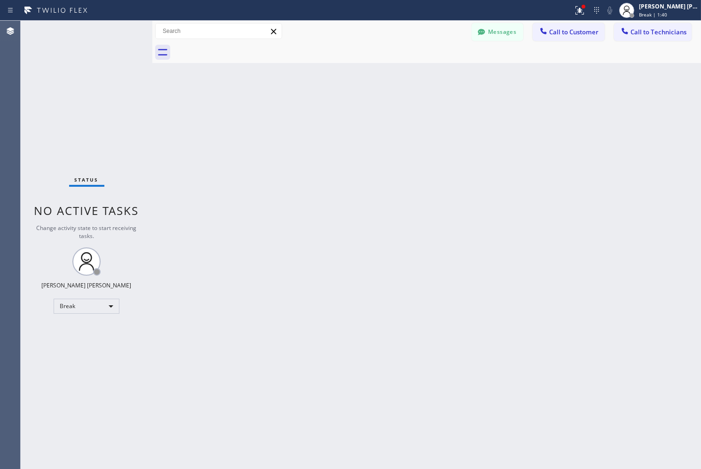
click at [344, 104] on div "Back to Dashboard Change Sender ID Customers Technicians JS [PERSON_NAME] [DATE…" at bounding box center [426, 245] width 549 height 448
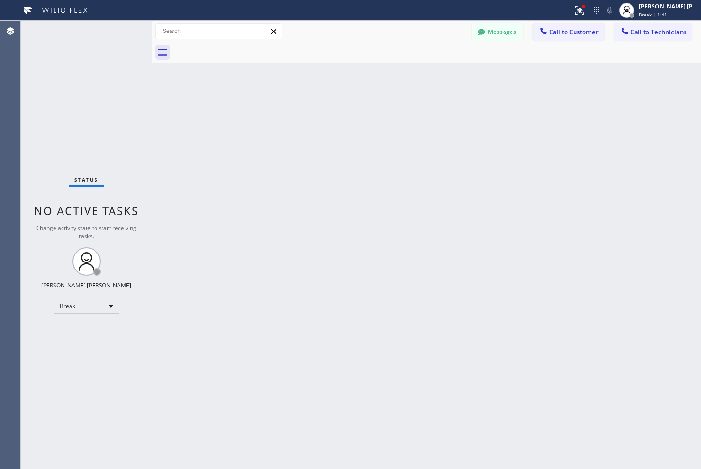
click at [344, 104] on div "Back to Dashboard Change Sender ID Customers Technicians JS [PERSON_NAME] [DATE…" at bounding box center [426, 245] width 549 height 448
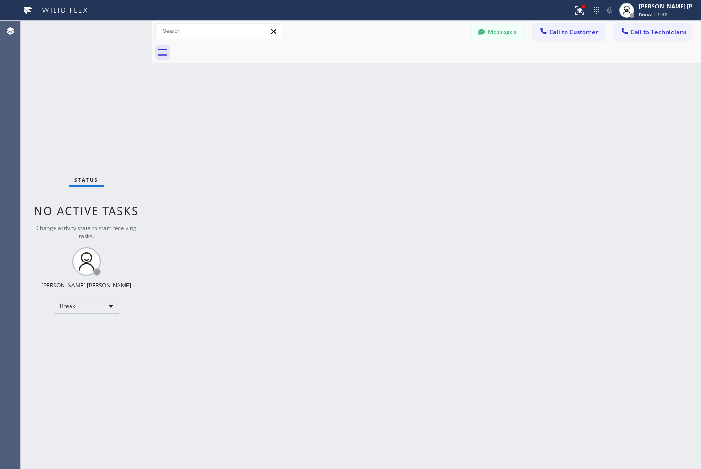
click at [344, 104] on div "Back to Dashboard Change Sender ID Customers Technicians JS [PERSON_NAME] [DATE…" at bounding box center [426, 245] width 549 height 448
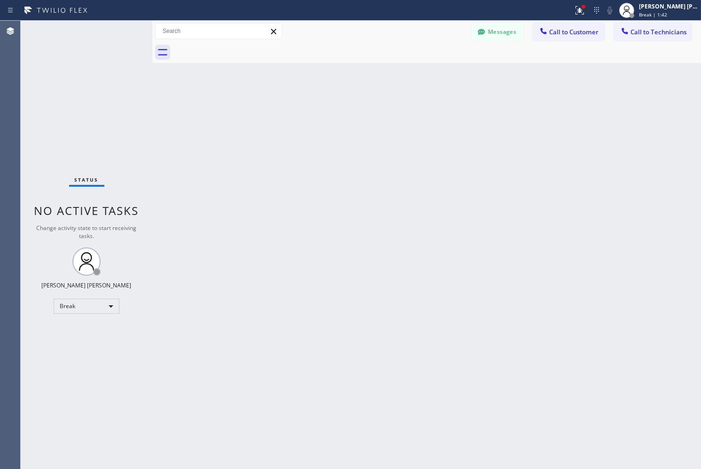
click at [344, 104] on div "Back to Dashboard Change Sender ID Customers Technicians JS [PERSON_NAME] [DATE…" at bounding box center [426, 245] width 549 height 448
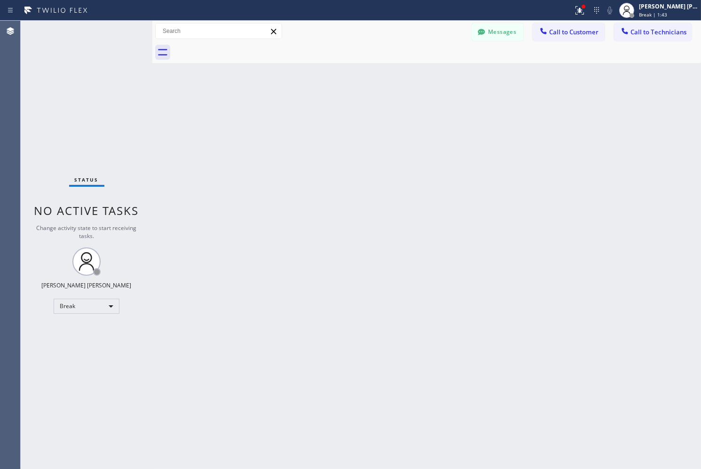
click at [344, 104] on div "Back to Dashboard Change Sender ID Customers Technicians JS [PERSON_NAME] [DATE…" at bounding box center [426, 245] width 549 height 448
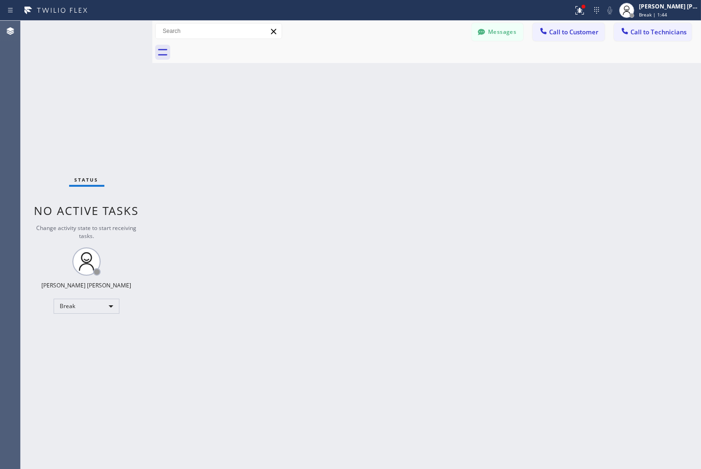
click at [344, 104] on div "Back to Dashboard Change Sender ID Customers Technicians JS [PERSON_NAME] [DATE…" at bounding box center [426, 245] width 549 height 448
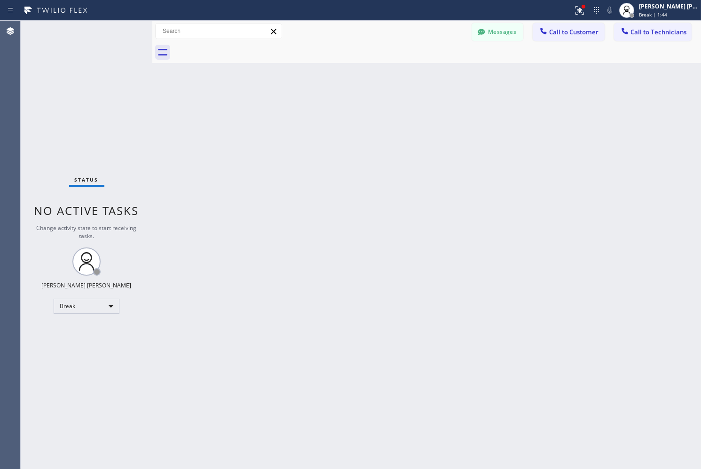
click at [344, 104] on div "Back to Dashboard Change Sender ID Customers Technicians JS [PERSON_NAME] [DATE…" at bounding box center [426, 245] width 549 height 448
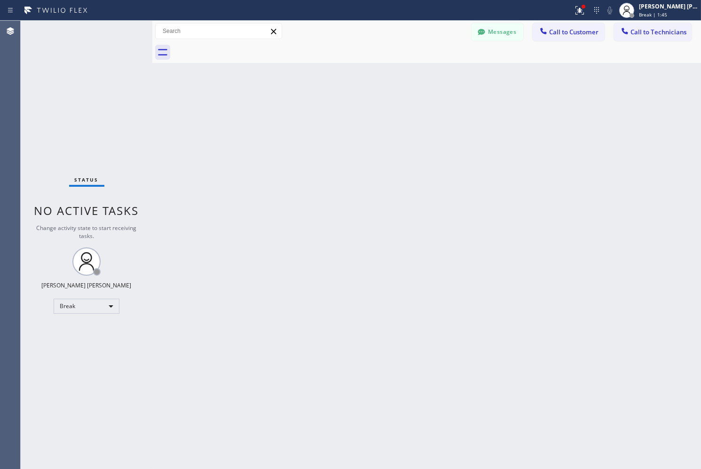
click at [344, 104] on div "Back to Dashboard Change Sender ID Customers Technicians JS [PERSON_NAME] [DATE…" at bounding box center [426, 245] width 549 height 448
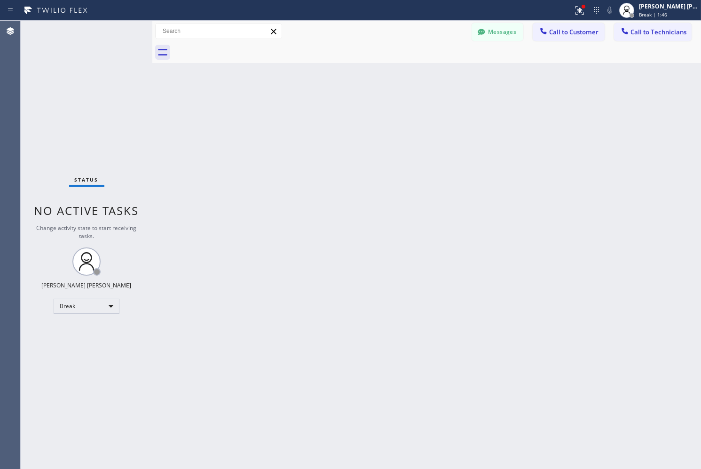
click at [344, 104] on div "Back to Dashboard Change Sender ID Customers Technicians JS [PERSON_NAME] [DATE…" at bounding box center [426, 245] width 549 height 448
click
